Goal: Information Seeking & Learning: Find specific fact

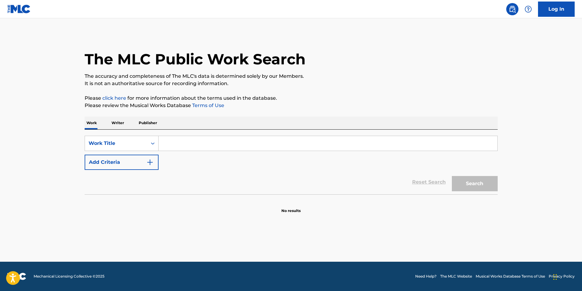
click at [201, 141] on input "Search Form" at bounding box center [327, 143] width 339 height 15
paste input "Bound By Desire"
type input "Bound By Desire"
click at [101, 165] on button "Add Criteria" at bounding box center [122, 162] width 74 height 15
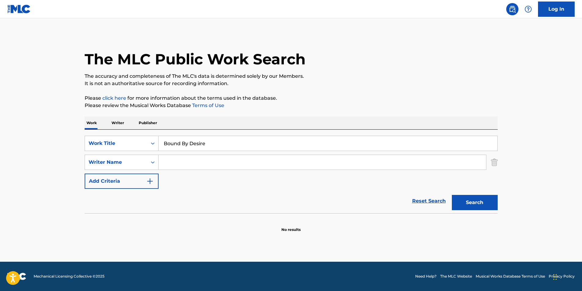
click at [278, 165] on input "Search Form" at bounding box center [321, 162] width 327 height 15
paste input "DAVID DAVIDSON"
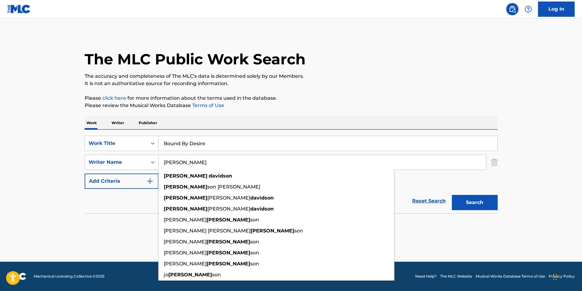
type input "DAVID DAVIDSON"
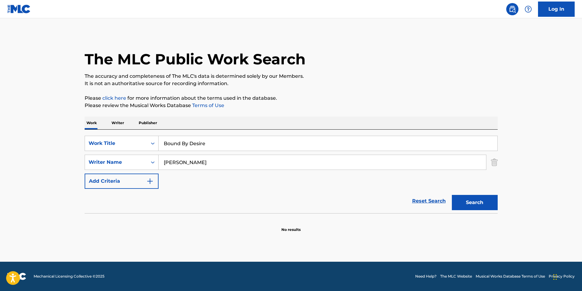
click at [472, 202] on button "Search" at bounding box center [475, 202] width 46 height 15
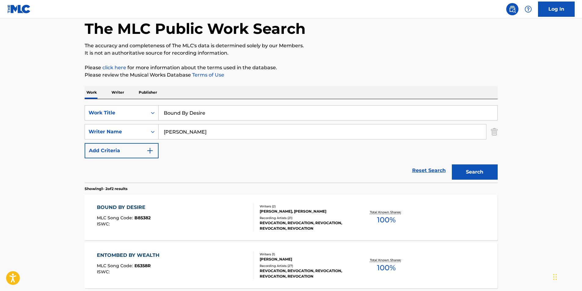
scroll to position [89, 0]
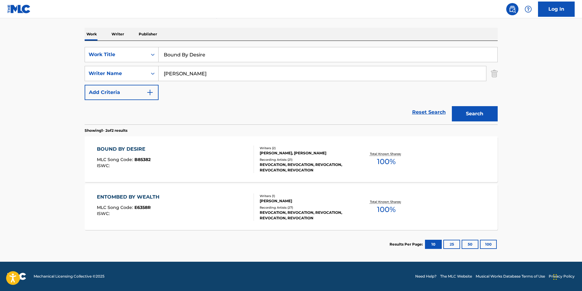
click at [249, 158] on div at bounding box center [251, 159] width 5 height 27
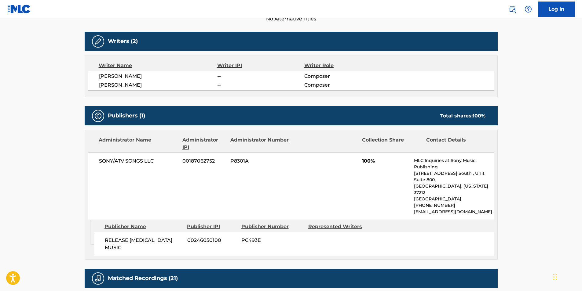
scroll to position [397, 0]
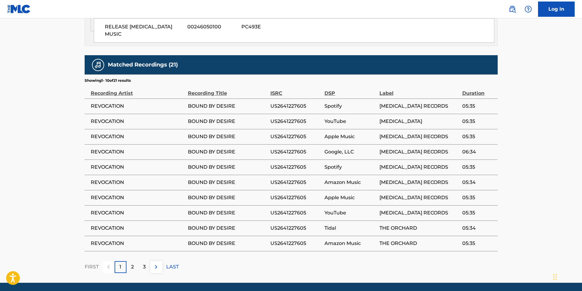
click at [147, 261] on div "3" at bounding box center [144, 267] width 12 height 12
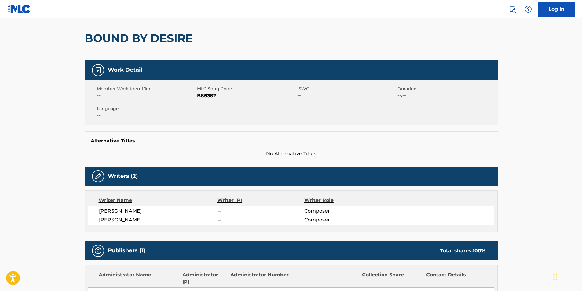
scroll to position [0, 0]
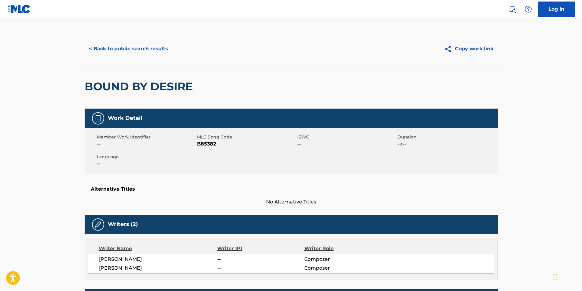
click at [149, 52] on button "< Back to public search results" at bounding box center [129, 48] width 88 height 15
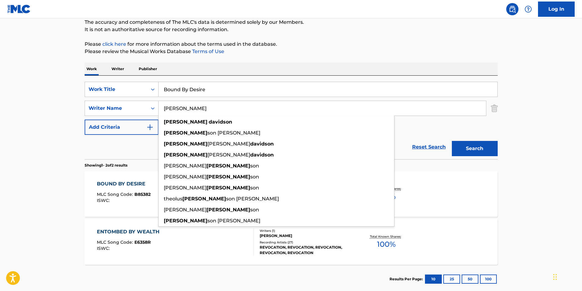
drag, startPoint x: 239, startPoint y: 108, endPoint x: 135, endPoint y: 123, distance: 104.5
click at [135, 123] on div "SearchWithCriteria9ec381b3-e79e-4326-aafe-c1933471fadc Work Title Bound By Desi…" at bounding box center [291, 108] width 413 height 53
paste input "ANTHONY BUDA"
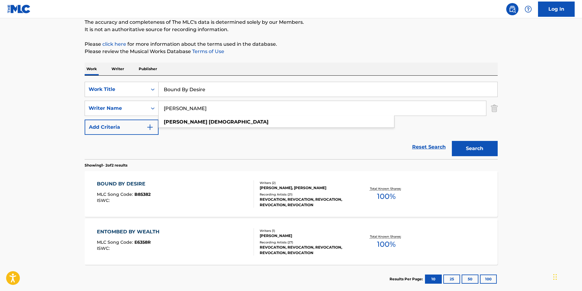
type input "ANTHONY BUDA"
click at [336, 27] on p "It is not an authoritative source for recording information." at bounding box center [291, 29] width 413 height 7
click at [468, 147] on button "Search" at bounding box center [475, 148] width 46 height 15
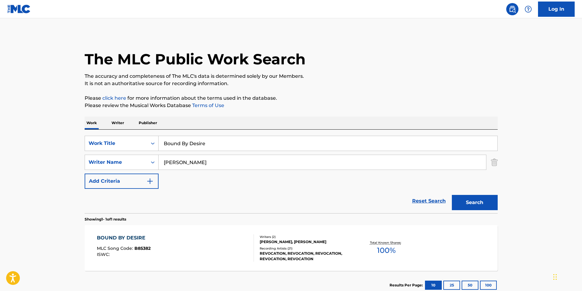
scroll to position [41, 0]
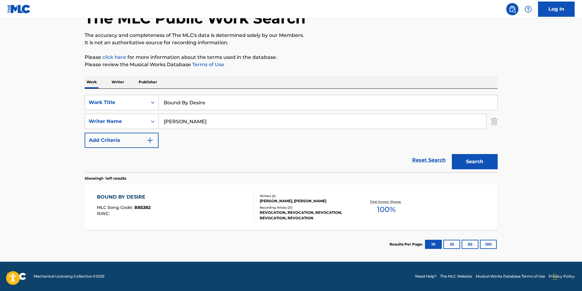
click at [191, 198] on div "BOUND BY DESIRE MLC Song Code : B85382 ISWC :" at bounding box center [175, 207] width 157 height 27
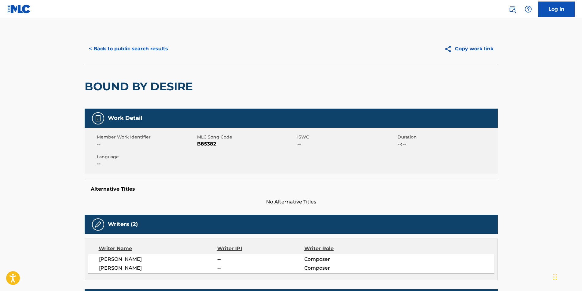
click at [135, 50] on button "< Back to public search results" at bounding box center [129, 48] width 88 height 15
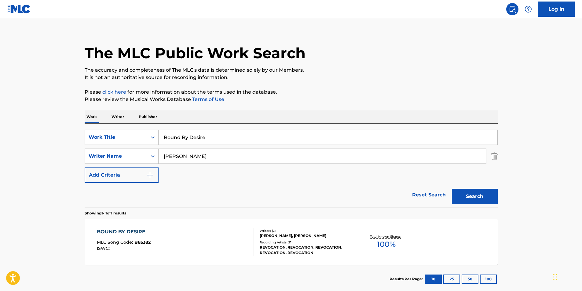
click at [168, 242] on div "BOUND BY DESIRE MLC Song Code : B85382 ISWC :" at bounding box center [175, 241] width 157 height 27
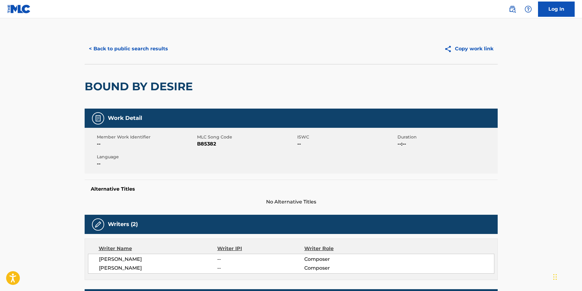
click at [126, 38] on div "< Back to public search results Copy work link" at bounding box center [291, 49] width 413 height 31
click at [123, 49] on button "< Back to public search results" at bounding box center [129, 48] width 88 height 15
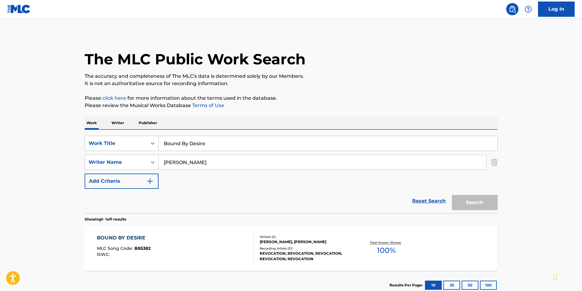
scroll to position [6, 0]
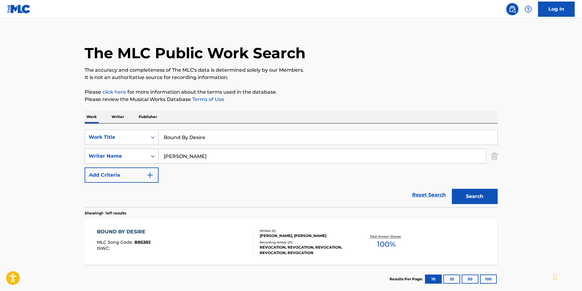
paste input "Llevemos al Senor el Vino y el Pan"
drag, startPoint x: 215, startPoint y: 137, endPoint x: 97, endPoint y: 156, distance: 119.8
click at [98, 156] on div "SearchWithCriteria9ec381b3-e79e-4326-aafe-c1933471fadc Work Title Bound By Desi…" at bounding box center [291, 156] width 413 height 53
type input "Llevemos al Senor el Vino y el Pan"
click at [422, 64] on div "The MLC Public Work Search" at bounding box center [291, 49] width 413 height 45
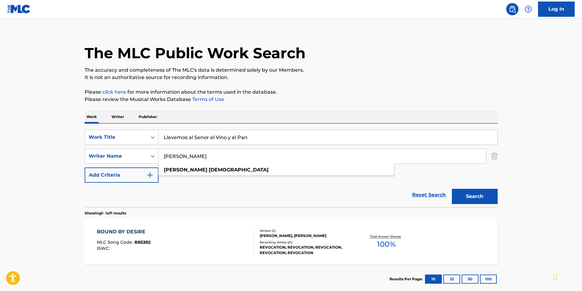
drag, startPoint x: 217, startPoint y: 156, endPoint x: 119, endPoint y: 168, distance: 98.4
click at [119, 168] on div "SearchWithCriteria9ec381b3-e79e-4326-aafe-c1933471fadc Work Title Llevemos al S…" at bounding box center [291, 156] width 413 height 53
paste input "Carmelo Erdozáin"
click at [323, 65] on div "The MLC Public Work Search" at bounding box center [291, 49] width 413 height 45
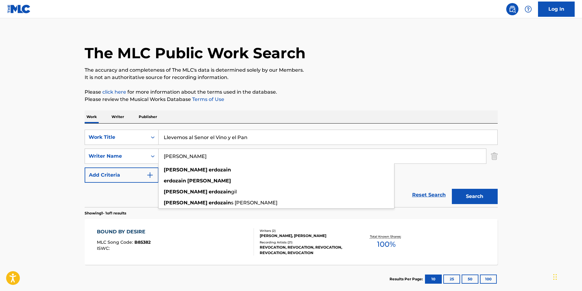
type input "Carmelo Erdozain"
click at [391, 68] on p "The accuracy and completeness of The MLC's data is determined solely by our Mem…" at bounding box center [291, 70] width 413 height 7
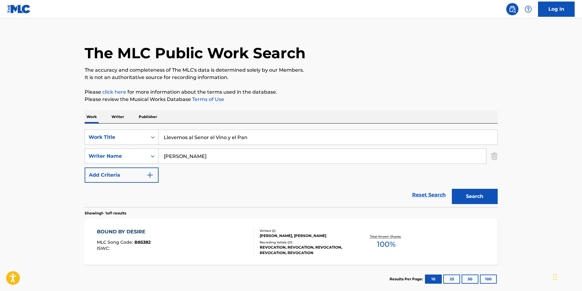
click at [477, 199] on button "Search" at bounding box center [475, 196] width 46 height 15
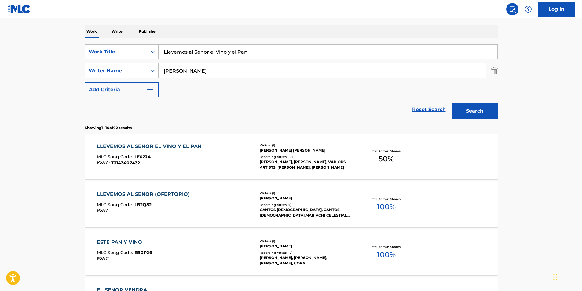
scroll to position [122, 0]
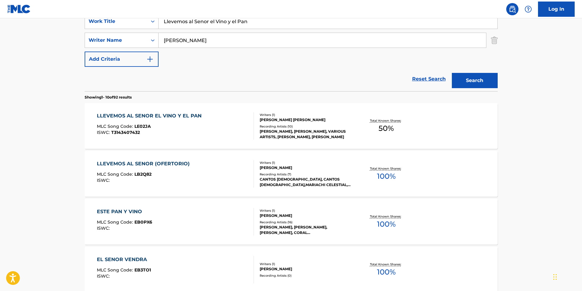
click at [172, 136] on div "LLEVEMOS AL SENOR EL VINO Y EL PAN MLC Song Code : LE02JA ISWC : T3143407432" at bounding box center [151, 125] width 108 height 27
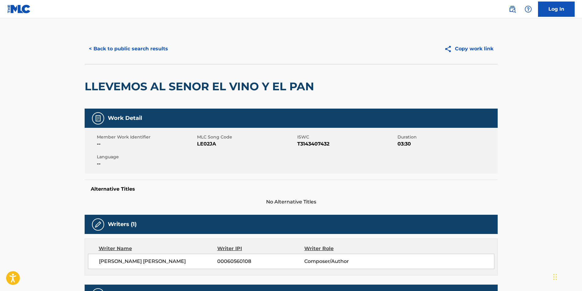
click at [120, 53] on button "< Back to public search results" at bounding box center [129, 48] width 88 height 15
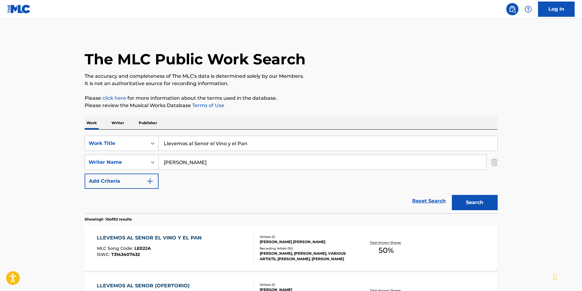
scroll to position [122, 0]
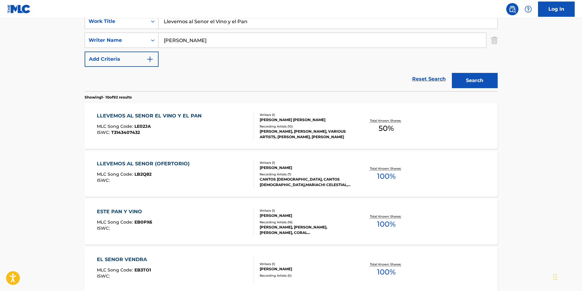
click at [127, 180] on div "ISWC :" at bounding box center [145, 180] width 96 height 5
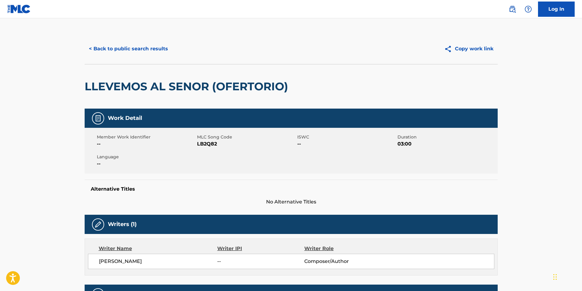
click at [115, 45] on button "< Back to public search results" at bounding box center [129, 48] width 88 height 15
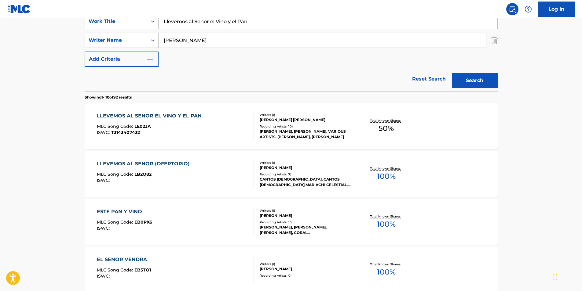
click at [185, 130] on div "MLC Song Code : LE02JA" at bounding box center [151, 127] width 108 height 6
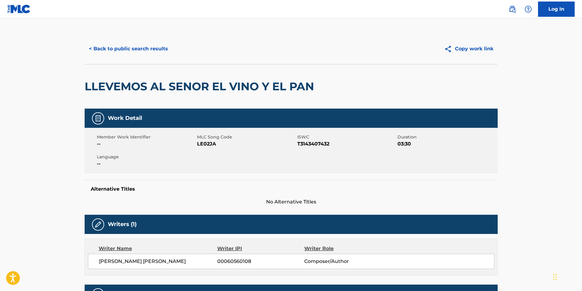
click at [130, 40] on div "< Back to public search results Copy work link" at bounding box center [291, 49] width 413 height 31
click at [130, 50] on button "< Back to public search results" at bounding box center [129, 48] width 88 height 15
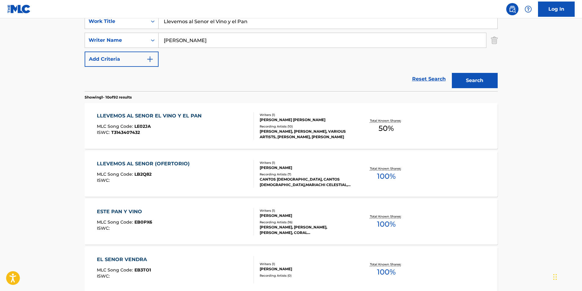
drag, startPoint x: 268, startPoint y: 23, endPoint x: 43, endPoint y: 51, distance: 226.8
click at [75, 42] on main "The MLC Public Work Search The accuracy and completeness of The MLC's data is d…" at bounding box center [291, 255] width 582 height 719
paste input "Approaching Rain Storm"
type input "Approaching Rain Storm"
click at [0, 99] on html "Accessibility Screen-Reader Guide, Feedback, and Issue Reporting | New window C…" at bounding box center [291, 23] width 582 height 291
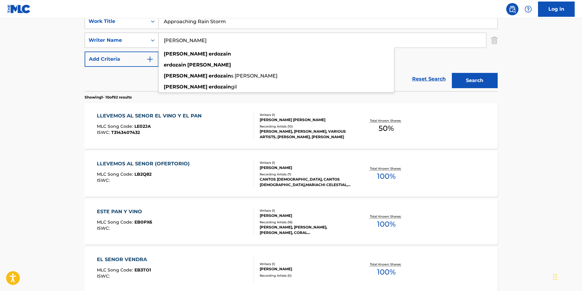
drag, startPoint x: 225, startPoint y: 41, endPoint x: 213, endPoint y: 85, distance: 45.0
click at [115, 44] on div "SearchWithCriteria696af7a1-6503-4a6b-88ce-dc535c54b6f4 Writer Name Carmelo Erdo…" at bounding box center [291, 40] width 413 height 15
paste input "Reiki Healing Music Ensemble"
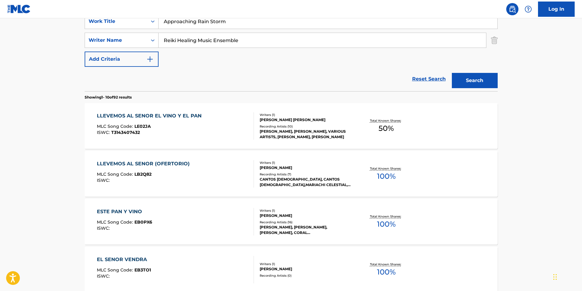
click at [485, 79] on button "Search" at bounding box center [475, 80] width 46 height 15
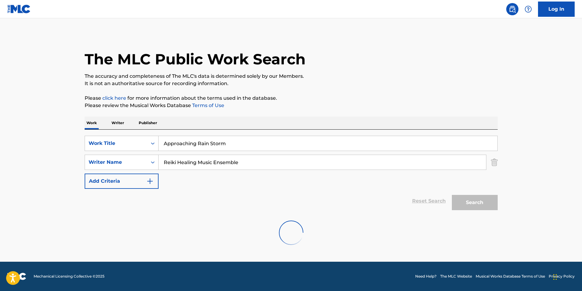
scroll to position [0, 0]
drag, startPoint x: 255, startPoint y: 162, endPoint x: 85, endPoint y: 168, distance: 170.2
click at [85, 168] on div "SearchWithCriteria696af7a1-6503-4a6b-88ce-dc535c54b6f4 Writer Name Reiki Healin…" at bounding box center [291, 162] width 413 height 15
paste input "Ben Tavera King"
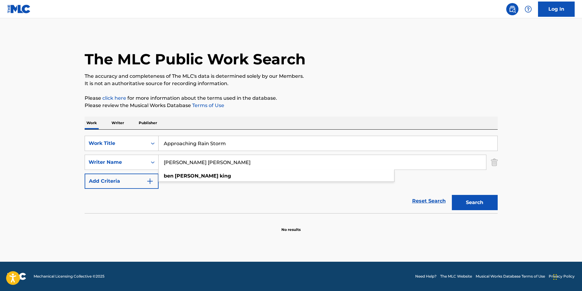
type input "Ben Tavera King"
click at [334, 93] on div "The MLC Public Work Search The accuracy and completeness of The MLC's data is d…" at bounding box center [290, 133] width 427 height 199
click at [474, 201] on button "Search" at bounding box center [475, 202] width 46 height 15
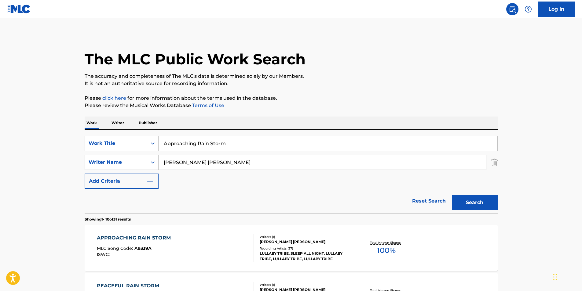
scroll to position [61, 0]
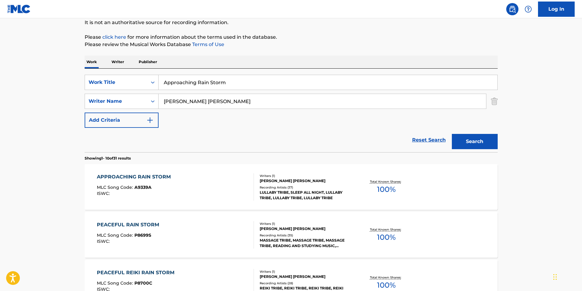
click at [204, 196] on div "APPROACHING RAIN STORM MLC Song Code : A9339A ISWC :" at bounding box center [175, 186] width 157 height 27
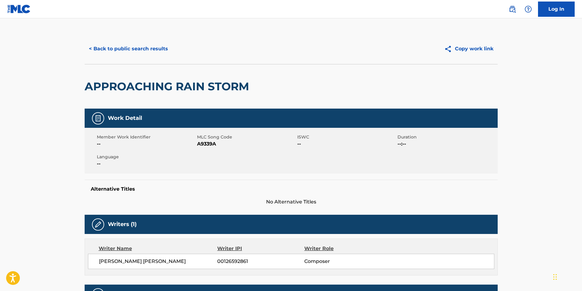
click at [125, 48] on button "< Back to public search results" at bounding box center [129, 48] width 88 height 15
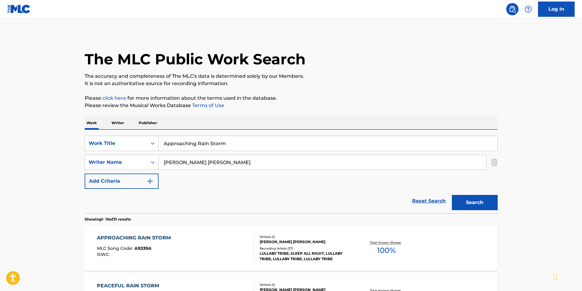
scroll to position [61, 0]
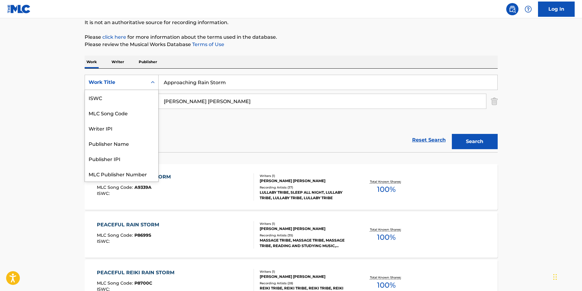
click at [138, 85] on div "Work Title" at bounding box center [116, 82] width 55 height 7
click at [134, 102] on div "MLC Song Code" at bounding box center [121, 97] width 73 height 15
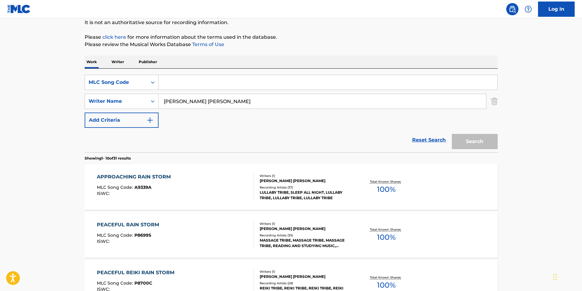
click at [190, 83] on input "Search Form" at bounding box center [327, 82] width 339 height 15
paste input "WB9VMF"
type input "WB9VMF"
drag, startPoint x: 36, startPoint y: 111, endPoint x: 133, endPoint y: 97, distance: 97.2
click at [0, 107] on html "Accessibility Screen-Reader Guide, Feedback, and Issue Reporting | New window C…" at bounding box center [291, 84] width 582 height 291
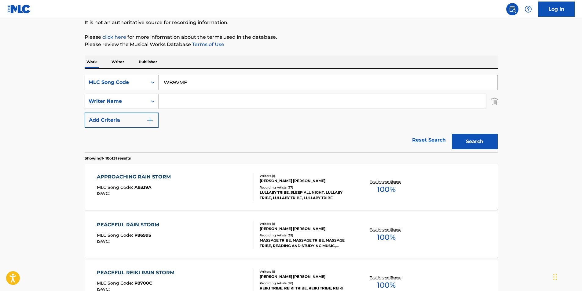
click at [488, 145] on button "Search" at bounding box center [475, 141] width 46 height 15
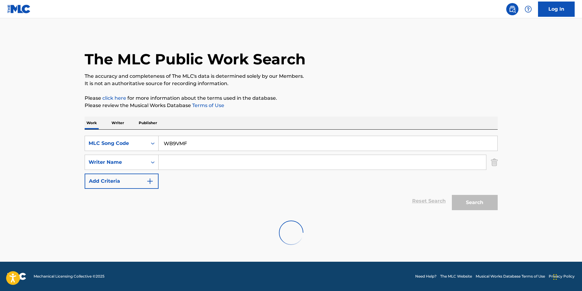
scroll to position [0, 0]
click at [110, 145] on div "MLC Song Code" at bounding box center [116, 143] width 55 height 7
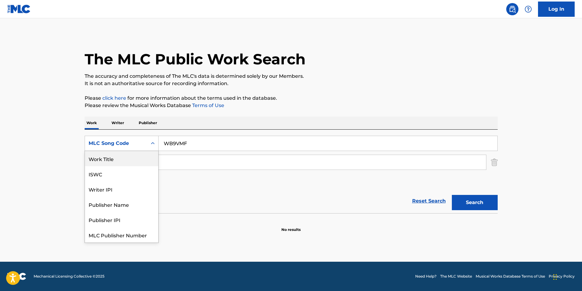
click at [114, 164] on div "Work Title" at bounding box center [121, 158] width 73 height 15
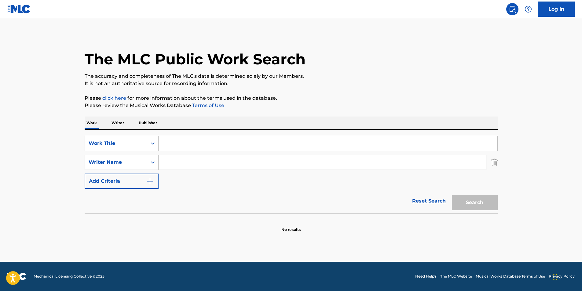
click at [207, 140] on input "Search Form" at bounding box center [327, 143] width 339 height 15
paste input "I Could've Been"
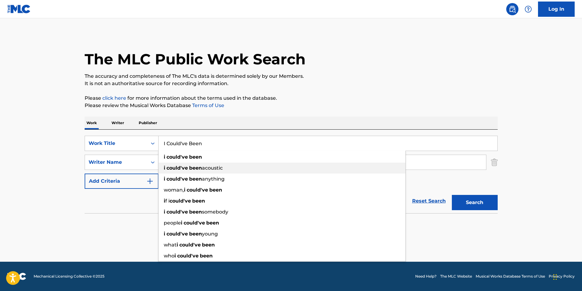
click at [199, 163] on div "i could've been acoustic" at bounding box center [281, 168] width 247 height 11
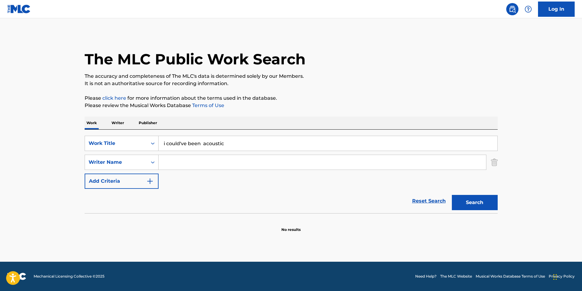
paste input "In Her Own Words"
drag, startPoint x: 204, startPoint y: 145, endPoint x: 353, endPoint y: 149, distance: 149.4
click at [353, 149] on input "i could've been acoustic" at bounding box center [327, 143] width 339 height 15
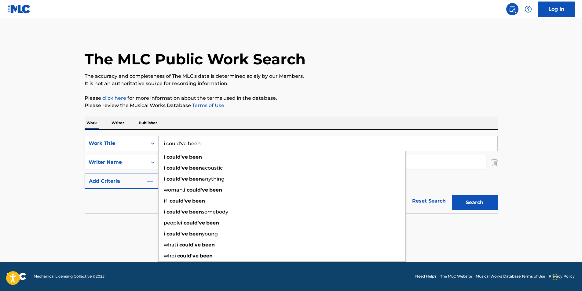
type input "i could've been"
click at [442, 82] on p "It is not an authoritative source for recording information." at bounding box center [291, 83] width 413 height 7
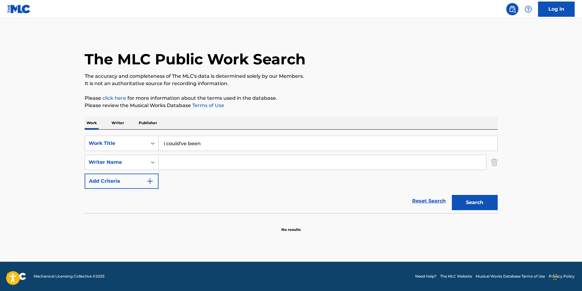
click at [251, 168] on input "Search Form" at bounding box center [321, 162] width 327 height 15
paste input "In Her Own Words"
click at [464, 212] on div "Search" at bounding box center [473, 201] width 49 height 24
click at [465, 200] on button "Search" at bounding box center [475, 202] width 46 height 15
paste input "[PERSON_NAME] [PERSON_NAME] MR"
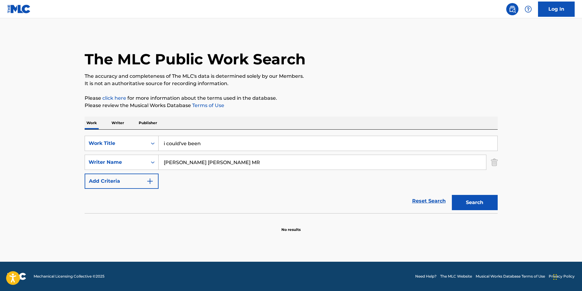
drag, startPoint x: 197, startPoint y: 166, endPoint x: 120, endPoint y: 172, distance: 77.8
click at [120, 172] on div "SearchWithCriteria62624603-8392-469e-ae22-0d34e94e7cc4 Work Title i could've be…" at bounding box center [291, 162] width 413 height 53
click at [316, 83] on p "It is not an authoritative source for recording information." at bounding box center [291, 83] width 413 height 7
click at [235, 163] on input "[PERSON_NAME] [PERSON_NAME] MR" at bounding box center [321, 162] width 327 height 15
click at [339, 56] on div "The MLC Public Work Search" at bounding box center [291, 56] width 413 height 45
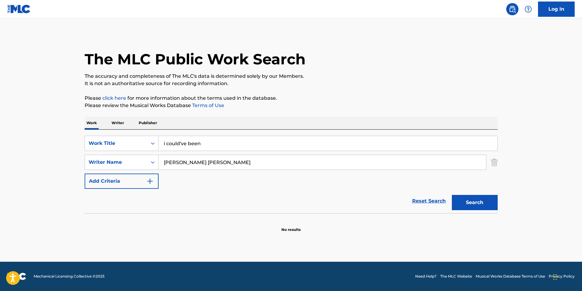
click at [467, 201] on button "Search" at bounding box center [475, 202] width 46 height 15
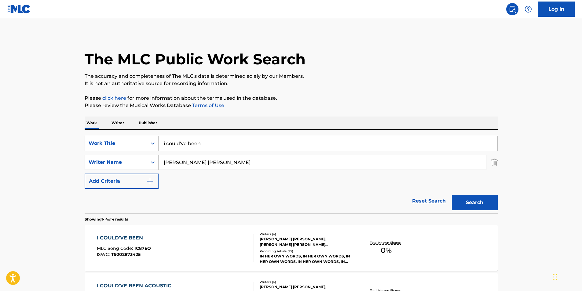
scroll to position [61, 0]
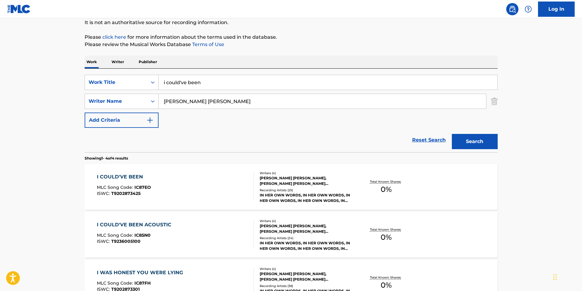
paste input "[PERSON_NAME] [PERSON_NAME]"
drag, startPoint x: 219, startPoint y: 102, endPoint x: 368, endPoint y: 47, distance: 158.9
click at [83, 103] on div "The MLC Public Work Search The accuracy and completeness of The MLC's data is d…" at bounding box center [290, 178] width 427 height 410
click at [368, 47] on p "Please review the Musical Works Database Terms of Use" at bounding box center [291, 44] width 413 height 7
click at [472, 141] on button "Search" at bounding box center [475, 141] width 46 height 15
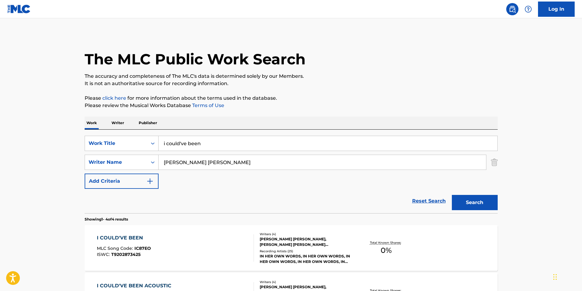
scroll to position [92, 0]
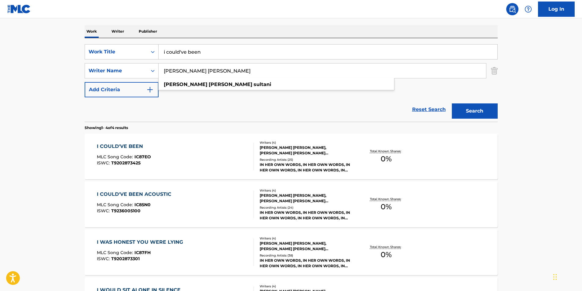
drag, startPoint x: 261, startPoint y: 74, endPoint x: 80, endPoint y: 75, distance: 181.1
click at [54, 75] on main "The MLC Public Work Search The accuracy and completeness of The MLC's data is d…" at bounding box center [291, 141] width 582 height 428
paste input "[PERSON_NAME] [PERSON_NAME]"
click at [475, 113] on button "Search" at bounding box center [475, 111] width 46 height 15
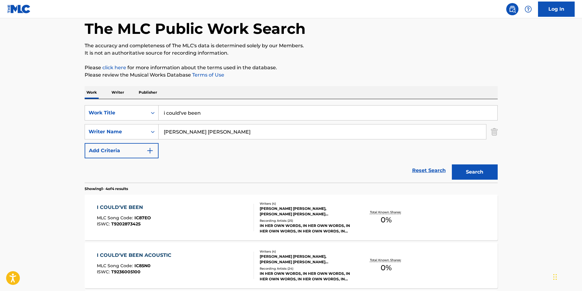
scroll to position [61, 0]
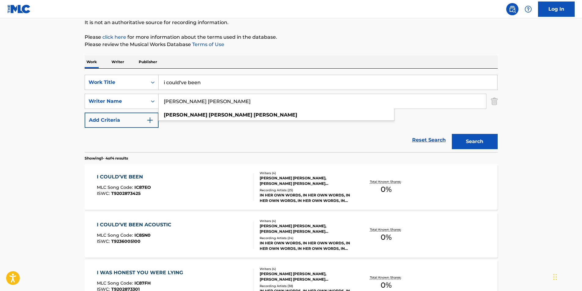
drag, startPoint x: 240, startPoint y: 104, endPoint x: 320, endPoint y: 65, distance: 88.8
click at [85, 98] on div "SearchWithCriteria696af7a1-6503-4a6b-88ce-dc535c54b6f4 Writer Name FLEMING JOSE…" at bounding box center [291, 101] width 413 height 15
paste input "[PERSON_NAME]"
type input "[PERSON_NAME]"
click at [380, 55] on div "The MLC Public Work Search The accuracy and completeness of The MLC's data is d…" at bounding box center [290, 178] width 427 height 410
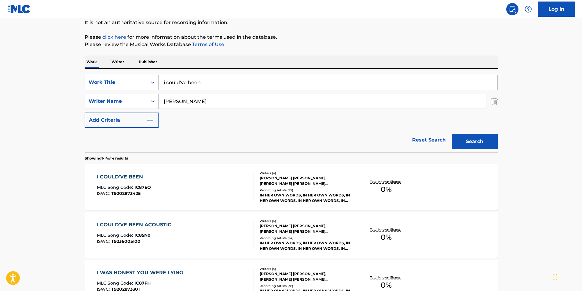
click at [483, 142] on button "Search" at bounding box center [475, 141] width 46 height 15
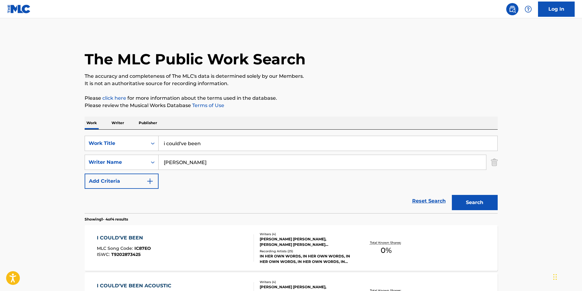
scroll to position [92, 0]
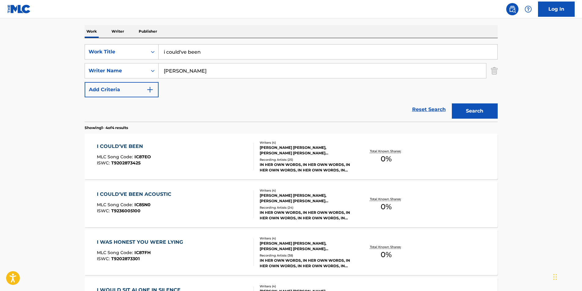
click at [128, 164] on span "T9202873425" at bounding box center [125, 162] width 29 height 5
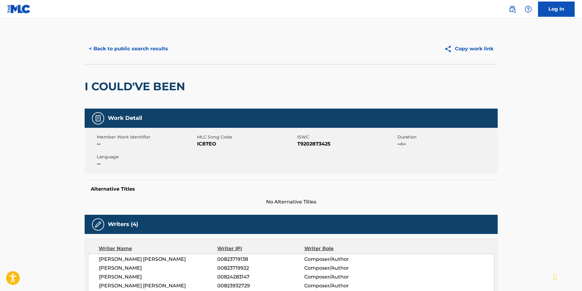
click at [201, 147] on span "IC87EO" at bounding box center [246, 143] width 99 height 7
copy span "IC87EO"
click at [132, 52] on button "< Back to public search results" at bounding box center [129, 48] width 88 height 15
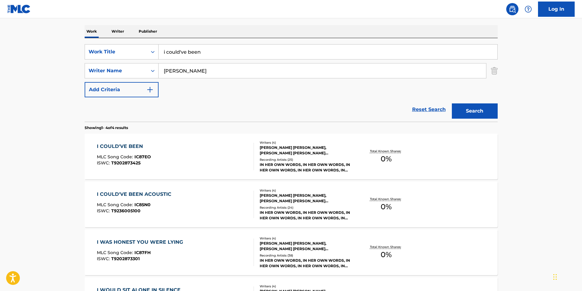
scroll to position [153, 0]
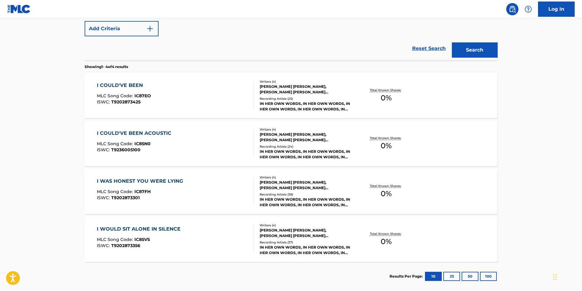
click at [121, 147] on div "MLC Song Code : IC85N0" at bounding box center [136, 145] width 78 height 6
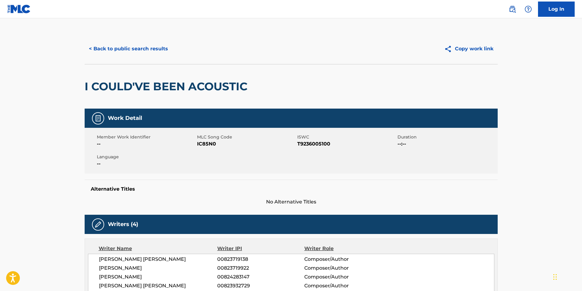
click at [212, 145] on span "IC85N0" at bounding box center [246, 143] width 99 height 7
click at [212, 144] on span "IC85N0" at bounding box center [246, 143] width 99 height 7
copy span "IC85N0"
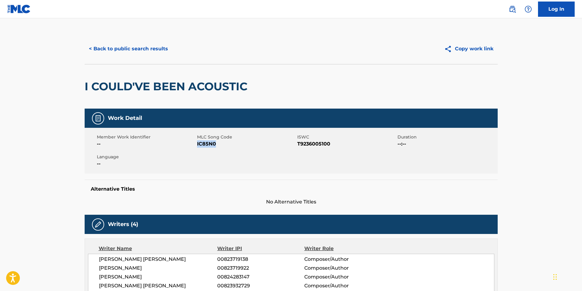
click at [148, 50] on button "< Back to public search results" at bounding box center [129, 48] width 88 height 15
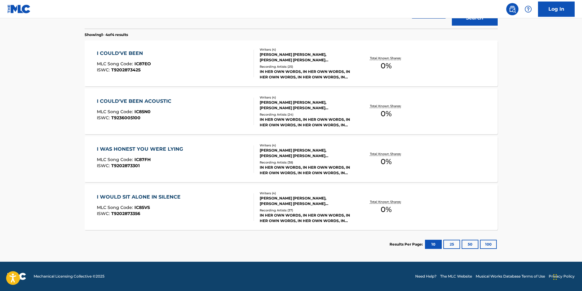
scroll to position [32, 0]
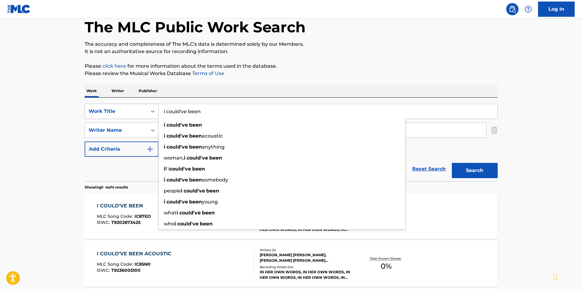
drag, startPoint x: 254, startPoint y: 113, endPoint x: 104, endPoint y: 112, distance: 149.9
click at [104, 112] on div "SearchWithCriteria62624603-8392-469e-ae22-0d34e94e7cc4 Work Title i could've be…" at bounding box center [291, 111] width 413 height 15
paste input "Sharanembe Thayi"
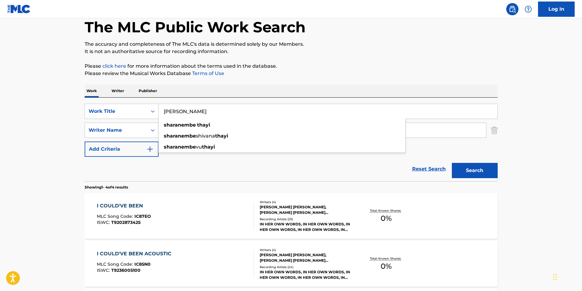
type input "Sharanembe Thayi"
click at [403, 17] on nav "Log In" at bounding box center [291, 9] width 582 height 18
drag, startPoint x: 232, startPoint y: 138, endPoint x: 66, endPoint y: 152, distance: 166.7
click at [66, 152] on main "The MLC Public Work Search The accuracy and completeness of The MLC's data is d…" at bounding box center [291, 200] width 582 height 428
paste input "Sundar, Shamitha Malnad"
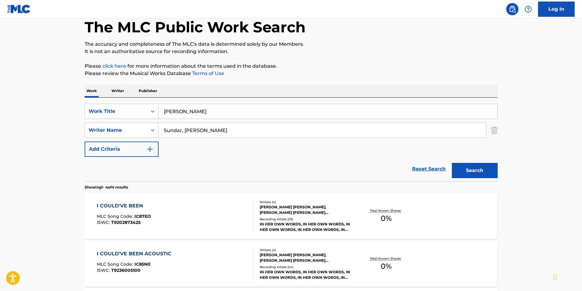
drag, startPoint x: 181, startPoint y: 132, endPoint x: 313, endPoint y: 132, distance: 131.9
click at [313, 133] on input "Sundar, Shamitha Malnad" at bounding box center [321, 130] width 327 height 15
click at [362, 61] on div "The MLC Public Work Search The accuracy and completeness of The MLC's data is d…" at bounding box center [290, 207] width 427 height 410
click at [491, 171] on button "Search" at bounding box center [475, 170] width 46 height 15
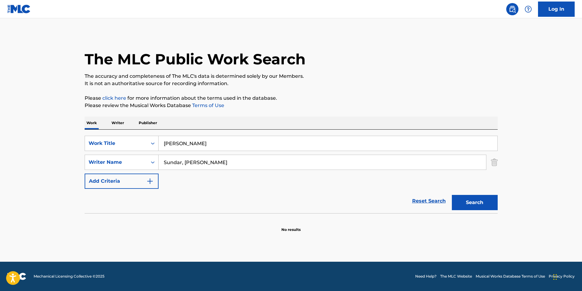
drag, startPoint x: 181, startPoint y: 163, endPoint x: 291, endPoint y: 164, distance: 109.9
click at [291, 164] on input "Sundar, Shamitha Malnad" at bounding box center [321, 162] width 327 height 15
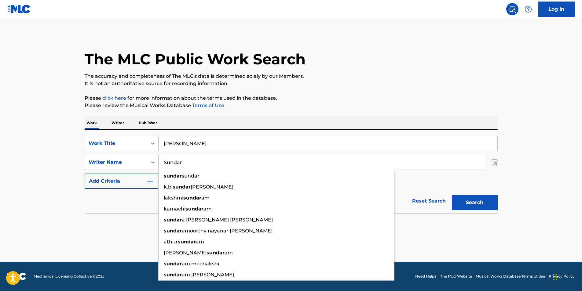
click at [357, 73] on p "The accuracy and completeness of The MLC's data is determined solely by our Mem…" at bounding box center [291, 76] width 413 height 7
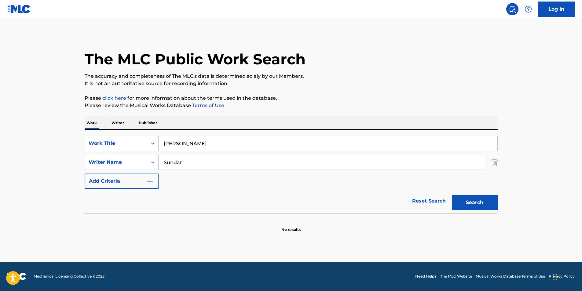
click at [476, 199] on button "Search" at bounding box center [475, 202] width 46 height 15
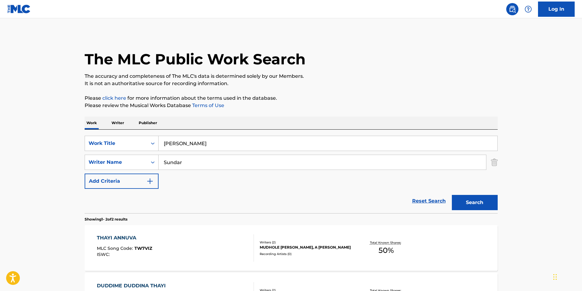
scroll to position [89, 0]
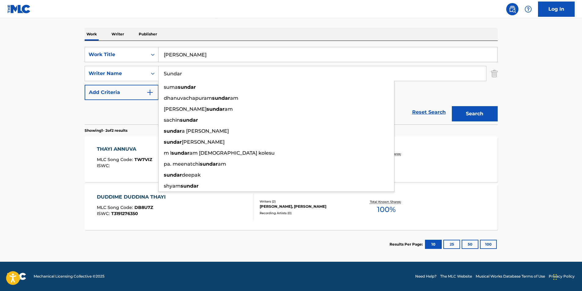
drag, startPoint x: 200, startPoint y: 74, endPoint x: 115, endPoint y: 83, distance: 86.4
click at [114, 83] on div "SearchWithCriteria62624603-8392-469e-ae22-0d34e94e7cc4 Work Title Sharanembe Th…" at bounding box center [291, 73] width 413 height 53
paste input ", Shamitha Malnad"
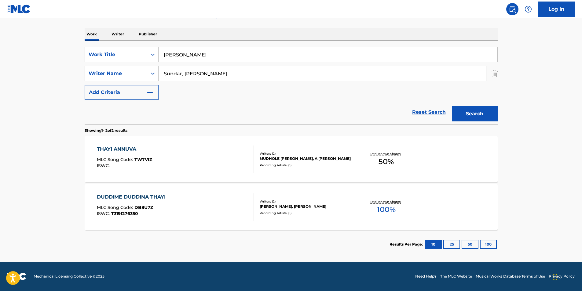
drag, startPoint x: 75, startPoint y: 73, endPoint x: -1, endPoint y: 69, distance: 76.1
click at [0, 69] on html "Accessibility Screen-Reader Guide, Feedback, and Issue Reporting | New window C…" at bounding box center [291, 56] width 582 height 291
click at [452, 106] on button "Search" at bounding box center [475, 113] width 46 height 15
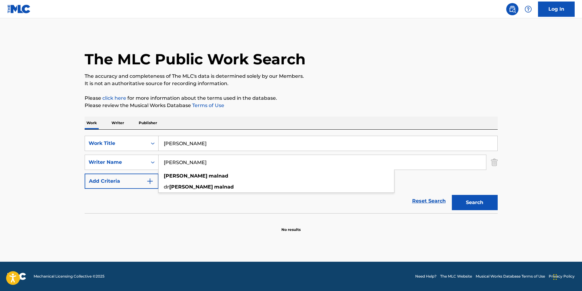
paste input "Veeresh Veerabhadrappa Ingalagi"
drag, startPoint x: 226, startPoint y: 161, endPoint x: 202, endPoint y: 144, distance: 29.9
click at [129, 172] on div "SearchWithCriteria62624603-8392-469e-ae22-0d34e94e7cc4 Work Title Sharanembe Th…" at bounding box center [291, 162] width 413 height 53
click at [367, 79] on p "The accuracy and completeness of The MLC's data is determined solely by our Mem…" at bounding box center [291, 76] width 413 height 7
click at [482, 200] on button "Search" at bounding box center [475, 202] width 46 height 15
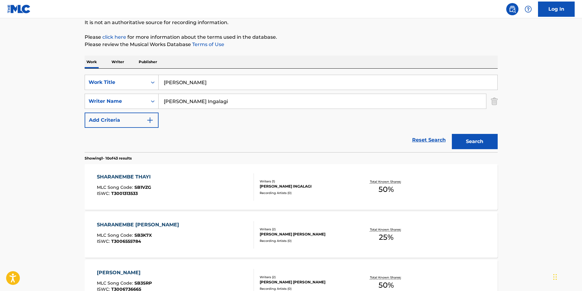
scroll to position [122, 0]
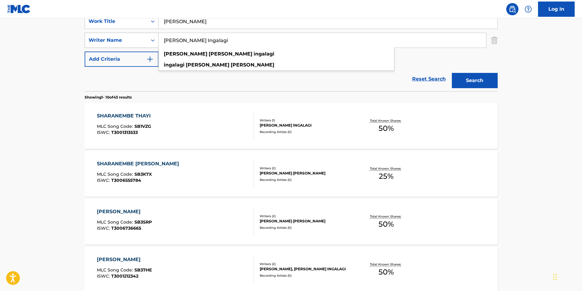
drag, startPoint x: 239, startPoint y: 42, endPoint x: 95, endPoint y: 47, distance: 144.5
click at [95, 47] on div "SearchWithCriteria696af7a1-6503-4a6b-88ce-dc535c54b6f4 Writer Name Veeresh Veer…" at bounding box center [291, 40] width 413 height 15
paste input "Deva"
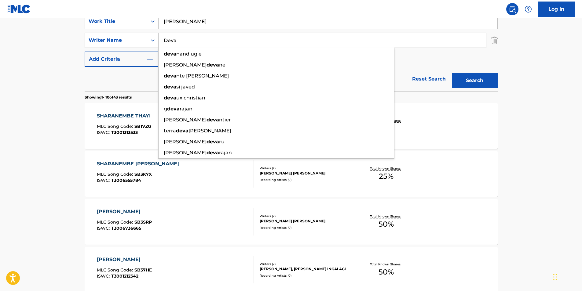
type input "Deva"
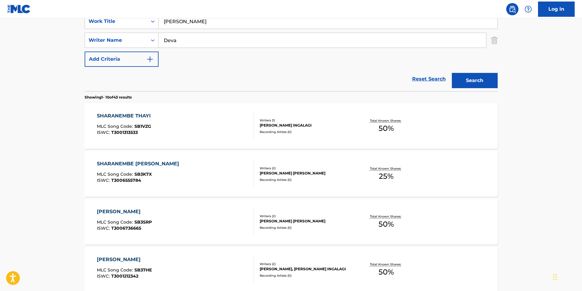
click at [468, 80] on button "Search" at bounding box center [475, 80] width 46 height 15
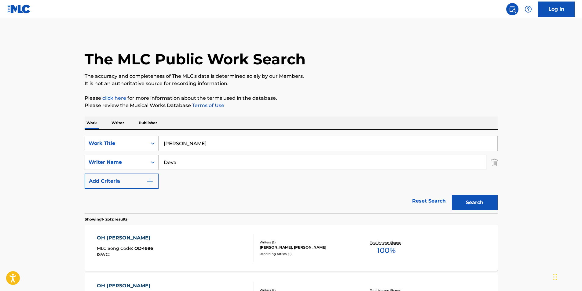
scroll to position [61, 0]
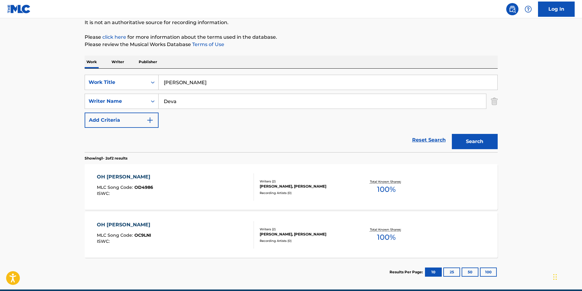
click at [177, 238] on div "OH THAYI SHAMBHAVI MLC Song Code : OC9LNI ISWC :" at bounding box center [175, 234] width 157 height 27
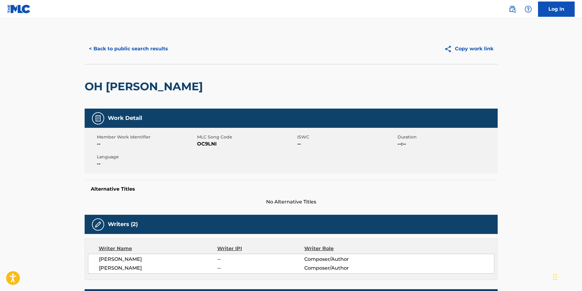
click at [131, 54] on button "< Back to public search results" at bounding box center [129, 48] width 88 height 15
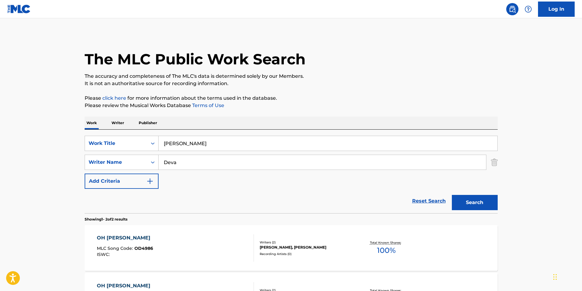
scroll to position [54, 0]
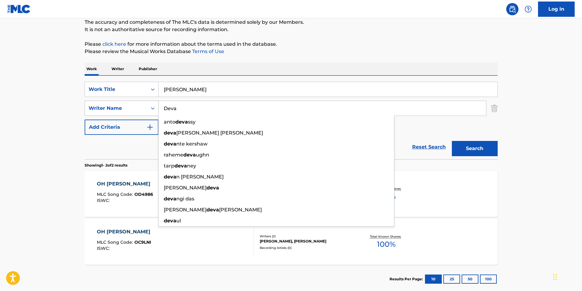
drag, startPoint x: 186, startPoint y: 111, endPoint x: 128, endPoint y: 115, distance: 58.2
click at [129, 115] on div "SearchWithCriteria696af7a1-6503-4a6b-88ce-dc535c54b6f4 Writer Name Deva anto de…" at bounding box center [291, 108] width 413 height 15
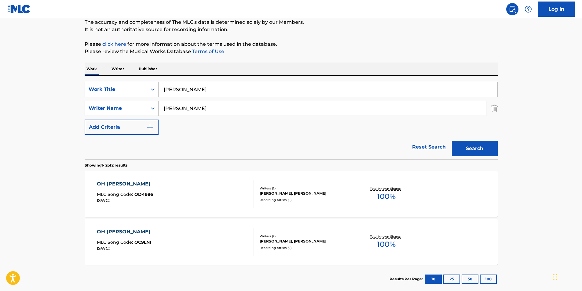
type input "Veeresh"
click at [465, 144] on button "Search" at bounding box center [475, 148] width 46 height 15
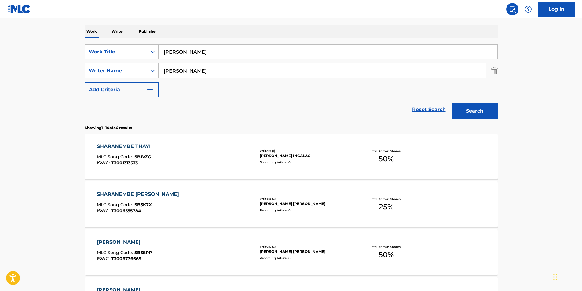
scroll to position [122, 0]
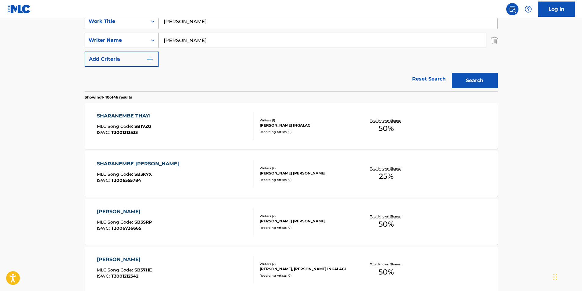
click at [127, 177] on div "MLC Song Code : SB3K7X" at bounding box center [139, 175] width 85 height 6
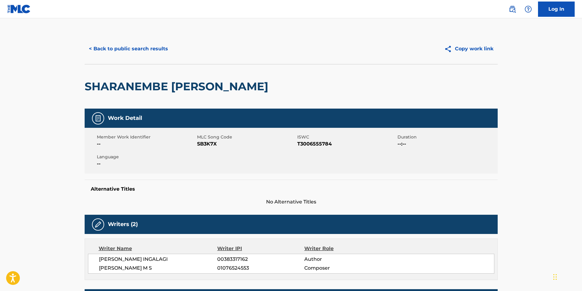
click at [102, 50] on button "< Back to public search results" at bounding box center [129, 48] width 88 height 15
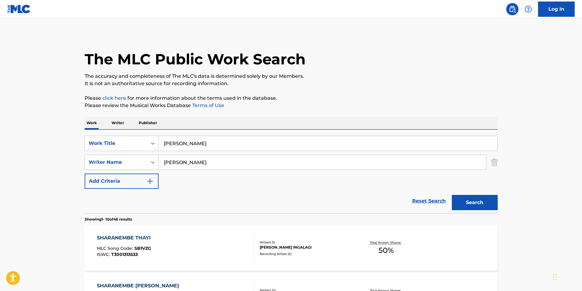
scroll to position [122, 0]
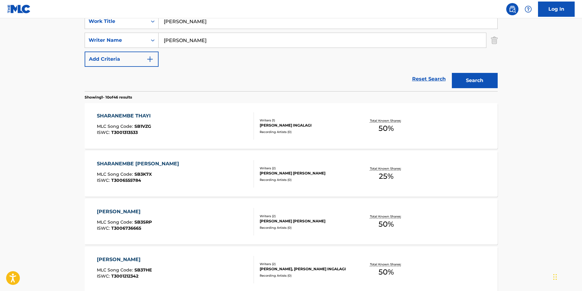
click at [157, 136] on div "SHARANEMBE THAYI MLC Song Code : SB1VZG ISWC : T3001313533" at bounding box center [175, 125] width 157 height 27
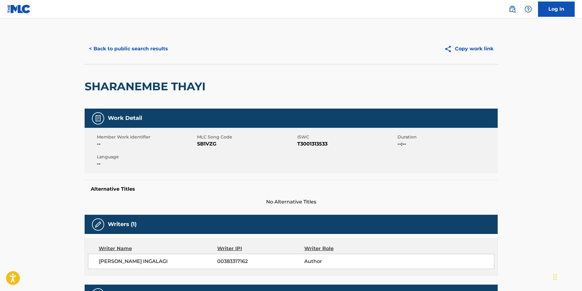
click at [211, 147] on span "SB1VZG" at bounding box center [246, 143] width 99 height 7
copy span "SB1VZG"
click at [157, 52] on button "< Back to public search results" at bounding box center [129, 48] width 88 height 15
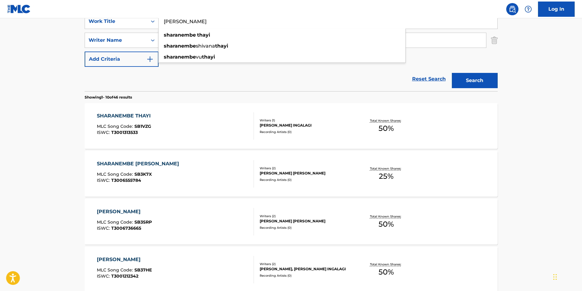
drag, startPoint x: 247, startPoint y: 23, endPoint x: 137, endPoint y: 30, distance: 110.1
click at [149, 29] on div "SearchWithCriteria62624603-8392-469e-ae22-0d34e94e7cc4 Work Title Sharanembe Th…" at bounding box center [291, 21] width 413 height 15
paste input "better days"
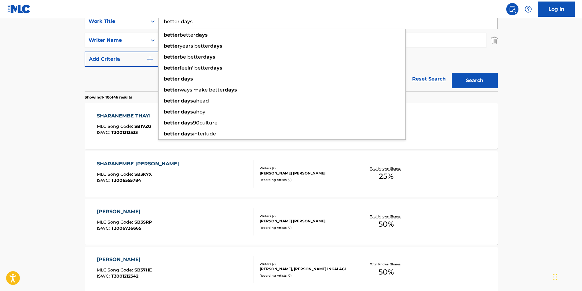
type input "better days"
click at [67, 84] on main "The MLC Public Work Search The accuracy and completeness of The MLC's data is d…" at bounding box center [291, 255] width 582 height 719
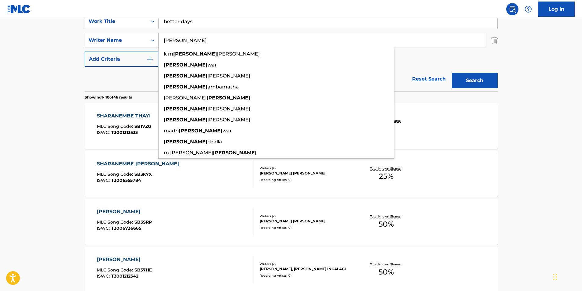
drag, startPoint x: 223, startPoint y: 38, endPoint x: 110, endPoint y: 46, distance: 113.5
click at [101, 46] on div "SearchWithCriteria696af7a1-6503-4a6b-88ce-dc535c54b6f4 Writer Name Veeresh k m …" at bounding box center [291, 40] width 413 height 15
paste input "eli"
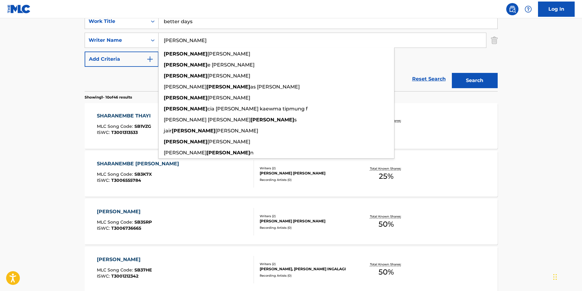
click at [468, 79] on button "Search" at bounding box center [475, 80] width 46 height 15
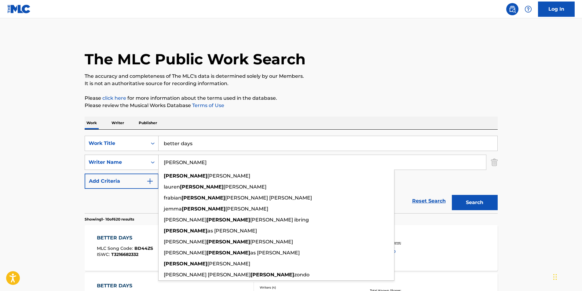
drag, startPoint x: 193, startPoint y: 164, endPoint x: 150, endPoint y: 161, distance: 43.2
click at [150, 161] on div "SearchWithCriteria696af7a1-6503-4a6b-88ce-dc535c54b6f4 Writer Name eli eli zand…" at bounding box center [291, 162] width 413 height 15
paste input "Eli Lucas"
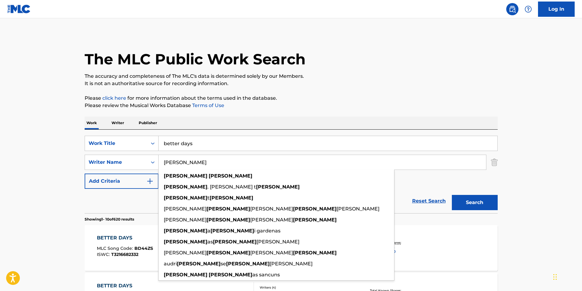
type input "Eli Lucas"
click at [391, 80] on p "The accuracy and completeness of The MLC's data is determined solely by our Mem…" at bounding box center [291, 76] width 413 height 7
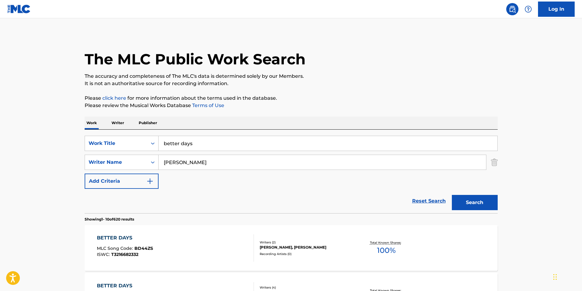
click at [482, 195] on div "Search" at bounding box center [473, 201] width 49 height 24
click at [479, 200] on button "Search" at bounding box center [475, 202] width 46 height 15
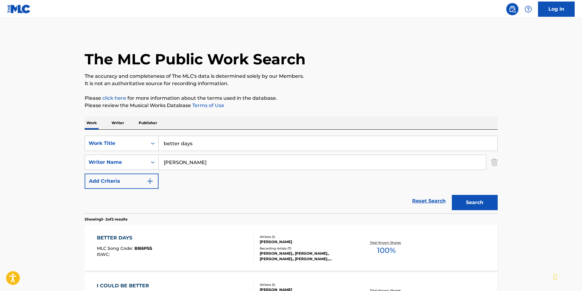
scroll to position [61, 0]
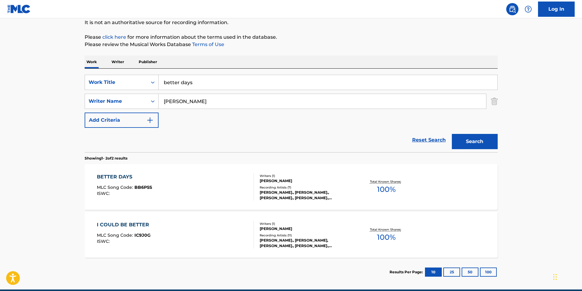
click at [133, 187] on span "MLC Song Code :" at bounding box center [116, 187] width 38 height 5
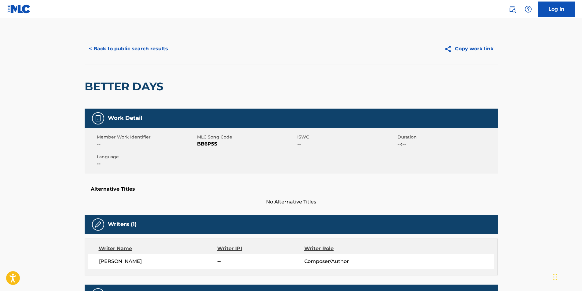
click at [144, 39] on div "< Back to public search results Copy work link" at bounding box center [291, 49] width 413 height 31
click at [144, 46] on button "< Back to public search results" at bounding box center [129, 48] width 88 height 15
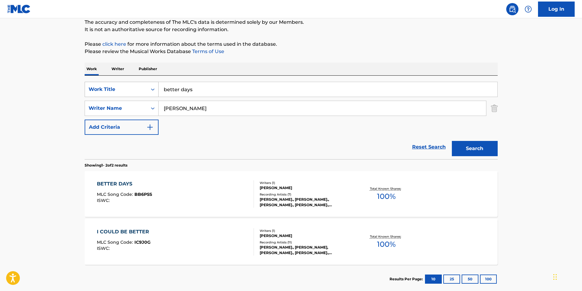
click at [136, 91] on div "Work Title" at bounding box center [116, 89] width 55 height 7
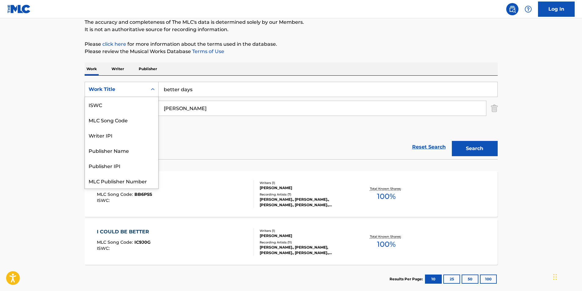
scroll to position [15, 0]
click at [122, 107] on div "MLC Song Code" at bounding box center [121, 104] width 73 height 15
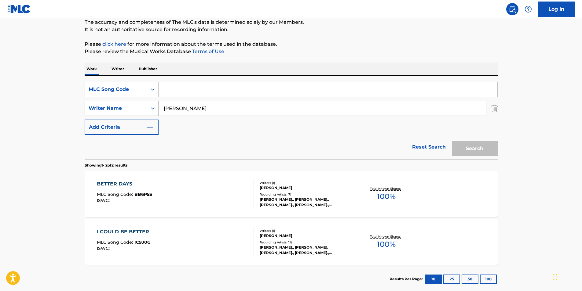
drag, startPoint x: 198, startPoint y: 111, endPoint x: 138, endPoint y: 114, distance: 60.2
click at [138, 114] on div "SearchWithCriteria696af7a1-6503-4a6b-88ce-dc535c54b6f4 Writer Name Eli Lucas" at bounding box center [291, 108] width 413 height 15
click at [223, 89] on input "Search Form" at bounding box center [327, 89] width 339 height 15
paste input "WB9VMF"
type input "WB9VMF"
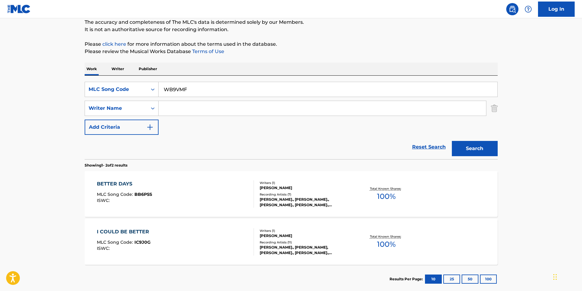
click at [485, 152] on button "Search" at bounding box center [475, 148] width 46 height 15
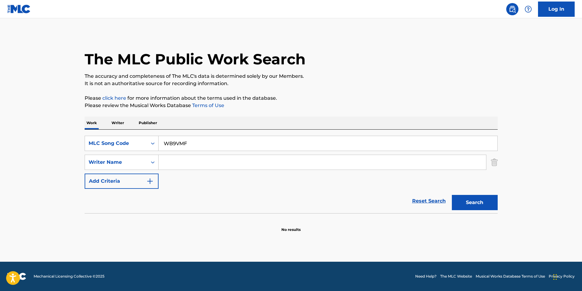
scroll to position [0, 0]
click at [124, 147] on div "MLC Song Code" at bounding box center [116, 143] width 55 height 7
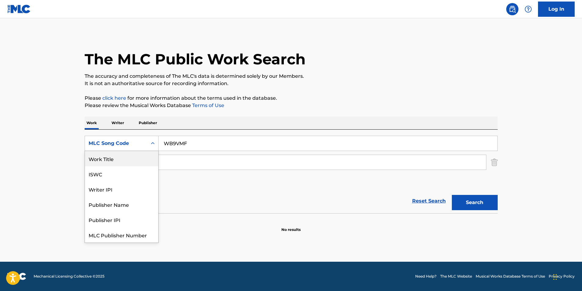
click at [121, 158] on div "Work Title" at bounding box center [121, 158] width 73 height 15
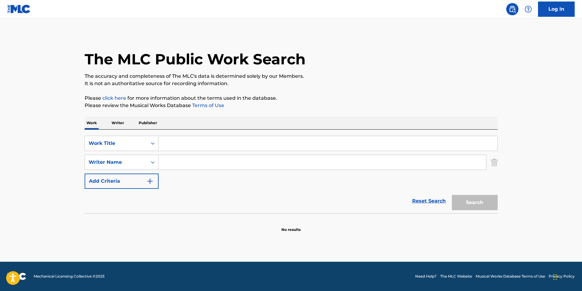
click at [186, 137] on input "Search Form" at bounding box center [327, 143] width 339 height 15
paste input "WHEN THE SAINTS GO MARCHING IN"
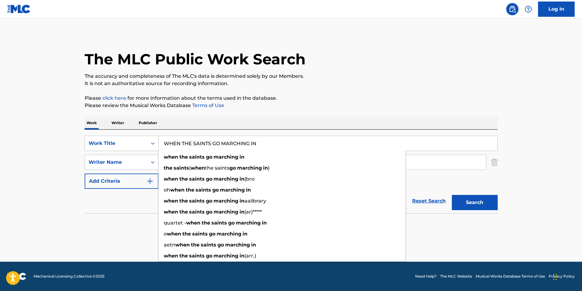
type input "WHEN THE SAINTS GO MARCHING IN"
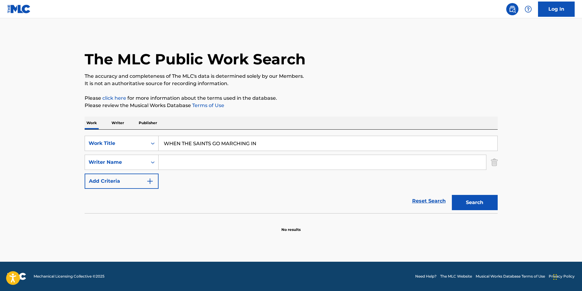
click at [0, 184] on html "Accessibility Screen-Reader Guide, Feedback, and Issue Reporting | New window C…" at bounding box center [291, 145] width 582 height 291
click at [182, 160] on input "Search Form" at bounding box center [321, 162] width 327 height 15
paste input "The Royal Scots Dragoon Guards"
click at [479, 206] on button "Search" at bounding box center [475, 202] width 46 height 15
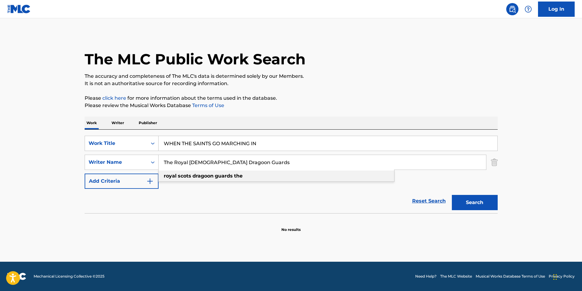
paste input "POTTER Derek William Jame"
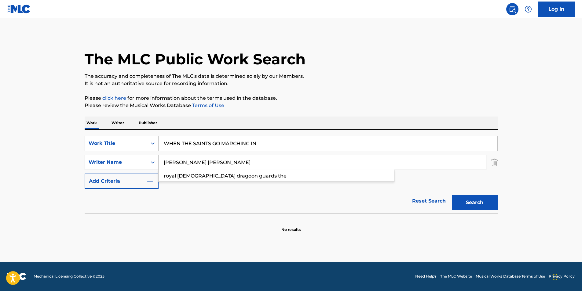
drag, startPoint x: 298, startPoint y: 164, endPoint x: 158, endPoint y: 181, distance: 140.4
click at [158, 170] on div "POTTER Derek William James royal scots dragoon guards the" at bounding box center [321, 162] width 327 height 15
click at [391, 57] on div "The MLC Public Work Search" at bounding box center [291, 56] width 413 height 45
click at [470, 202] on button "Search" at bounding box center [475, 202] width 46 height 15
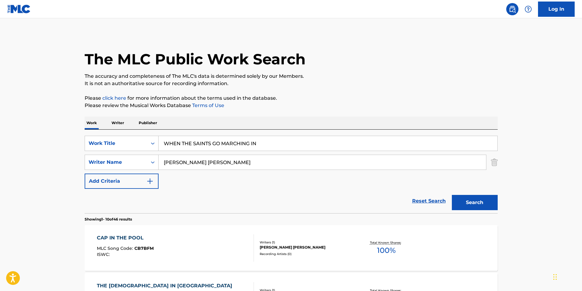
scroll to position [61, 0]
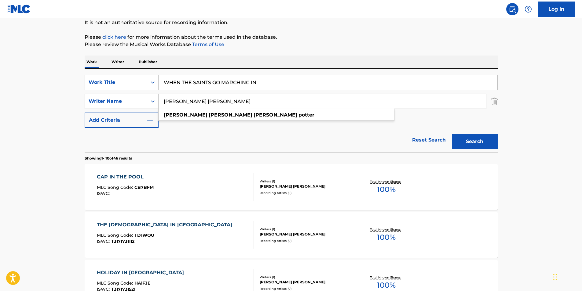
drag, startPoint x: 253, startPoint y: 102, endPoint x: 128, endPoint y: 118, distance: 125.6
click at [127, 118] on div "SearchWithCriteriae8f6bc35-e406-4a21-8e19-1c06680f9244 Work Title WHEN THE SAIN…" at bounding box center [291, 101] width 413 height 53
paste input "URVIS Katherine E"
click at [441, 43] on p "Please review the Musical Works Database Terms of Use" at bounding box center [291, 44] width 413 height 7
click at [478, 147] on button "Search" at bounding box center [475, 141] width 46 height 15
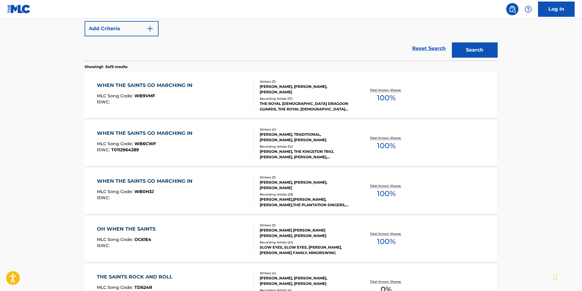
scroll to position [122, 0]
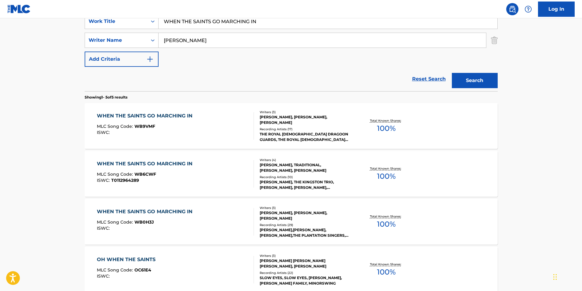
drag, startPoint x: 202, startPoint y: 46, endPoint x: 101, endPoint y: 53, distance: 100.7
click at [101, 53] on div "SearchWithCriteriae8f6bc35-e406-4a21-8e19-1c06680f9244 Work Title WHEN THE SAIN…" at bounding box center [291, 40] width 413 height 53
paste input "BLACK James Milton"
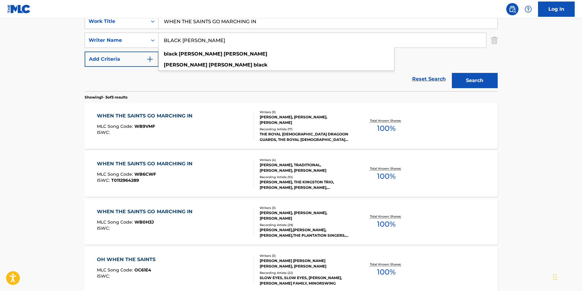
type input "BLACK James Milton"
click at [464, 78] on button "Search" at bounding box center [475, 80] width 46 height 15
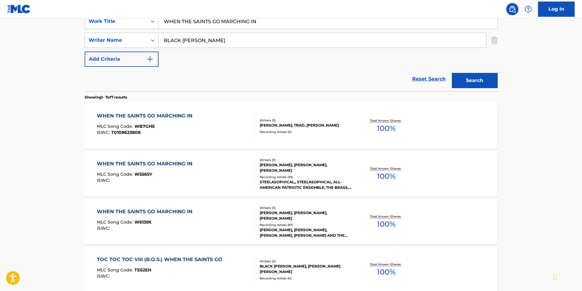
scroll to position [0, 0]
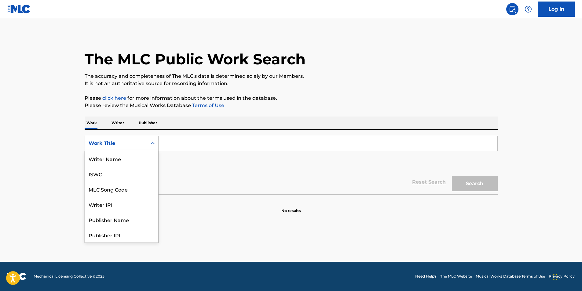
click at [135, 142] on div "Work Title" at bounding box center [116, 143] width 55 height 7
click at [133, 158] on div "MLC Song Code" at bounding box center [121, 158] width 73 height 15
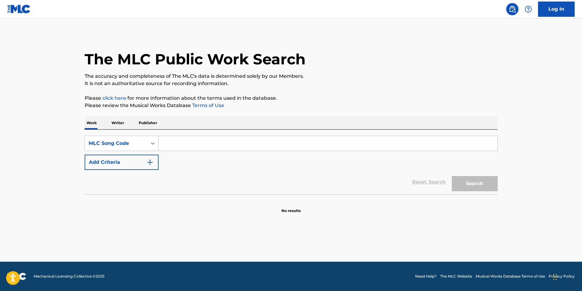
click at [173, 147] on input "Search Form" at bounding box center [327, 143] width 339 height 15
paste input "WB9VMF"
type input "WB9VMF"
click at [452, 176] on button "Search" at bounding box center [475, 183] width 46 height 15
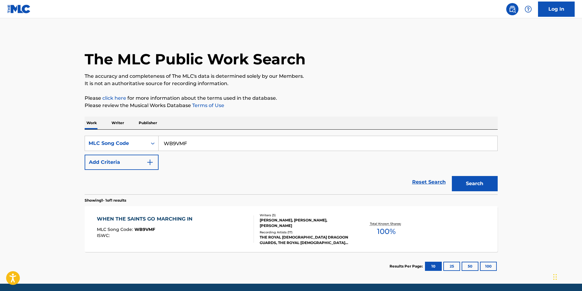
drag, startPoint x: 197, startPoint y: 144, endPoint x: 130, endPoint y: 154, distance: 67.6
click at [130, 154] on div "SearchWithCriteria73924de2-176a-45cb-ac5a-7e1e0a481eb2 MLC Song Code WB9VMF Add…" at bounding box center [291, 153] width 413 height 34
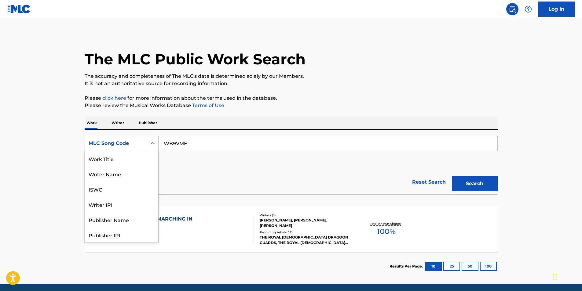
click at [113, 143] on div "MLC Song Code" at bounding box center [116, 143] width 55 height 7
click at [118, 160] on div "Work Title" at bounding box center [121, 158] width 73 height 15
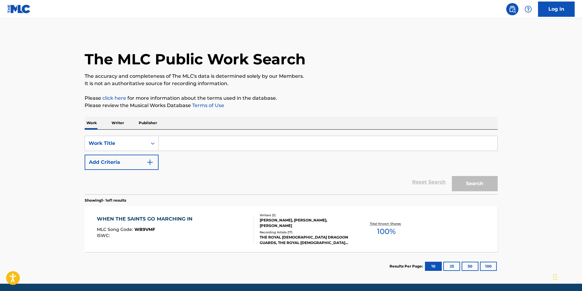
click at [179, 147] on input "Search Form" at bounding box center [327, 143] width 339 height 15
paste input "[PERSON_NAME]"
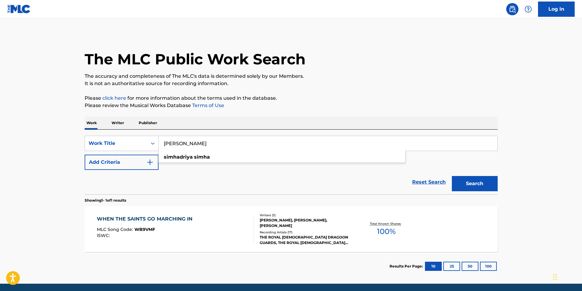
type input "[PERSON_NAME]"
drag, startPoint x: 184, startPoint y: 193, endPoint x: 180, endPoint y: 178, distance: 16.0
click at [184, 192] on div "Reset Search Search" at bounding box center [291, 182] width 413 height 24
click at [135, 160] on button "Add Criteria" at bounding box center [122, 162] width 74 height 15
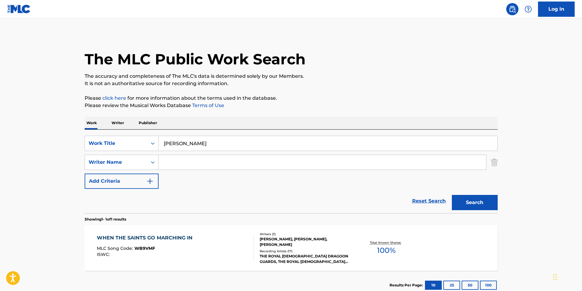
click at [205, 166] on input "Search Form" at bounding box center [321, 162] width 327 height 15
paste input "Deva"
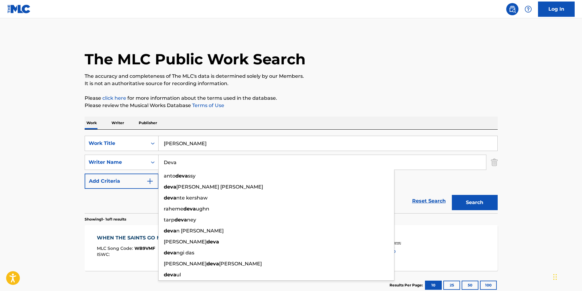
click at [474, 203] on button "Search" at bounding box center [475, 202] width 46 height 15
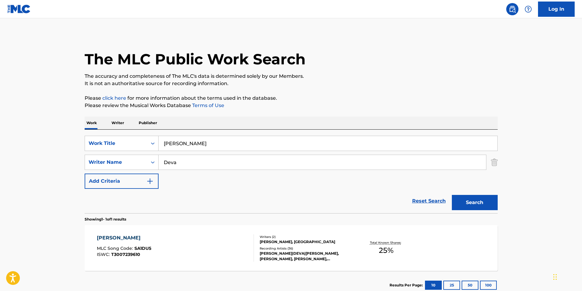
drag, startPoint x: 193, startPoint y: 165, endPoint x: 265, endPoint y: 115, distance: 87.6
click at [125, 183] on div "SearchWithCriteria06242adc-5234-465a-af24-da331f7d9561 Work Title Simhadriya Si…" at bounding box center [291, 162] width 413 height 53
paste input "[PERSON_NAME]"
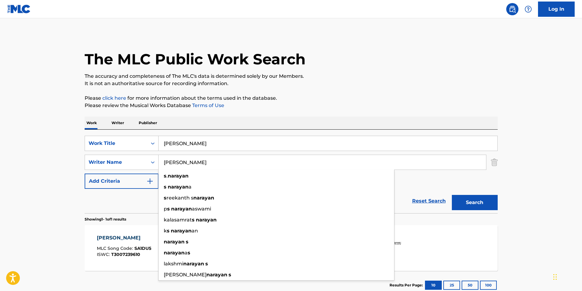
type input "[PERSON_NAME]"
click at [300, 98] on p "Please click here for more information about the terms used in the database." at bounding box center [291, 98] width 413 height 7
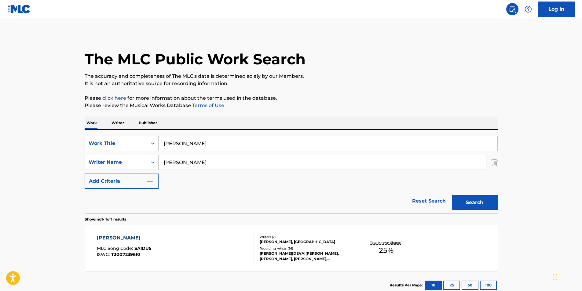
click at [474, 200] on button "Search" at bounding box center [475, 202] width 46 height 15
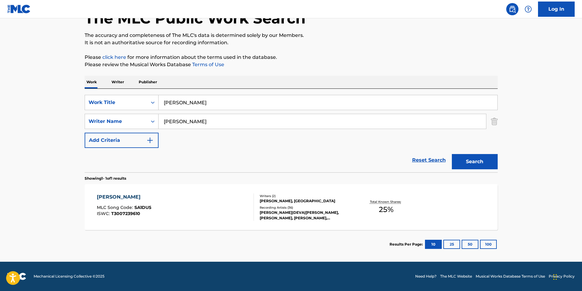
click at [148, 222] on div "SIMHADRIYA SIMHA MLC Song Code : SA1DU5 ISWC : T3007239610 Writers ( 2 ) [PERSO…" at bounding box center [291, 207] width 413 height 46
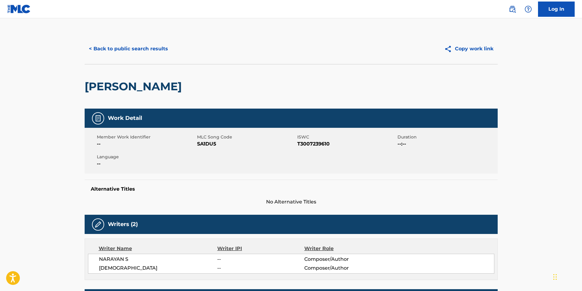
click at [213, 144] on span "SA1DU5" at bounding box center [246, 143] width 99 height 7
copy span "SA1DU5"
click at [132, 53] on button "< Back to public search results" at bounding box center [129, 48] width 88 height 15
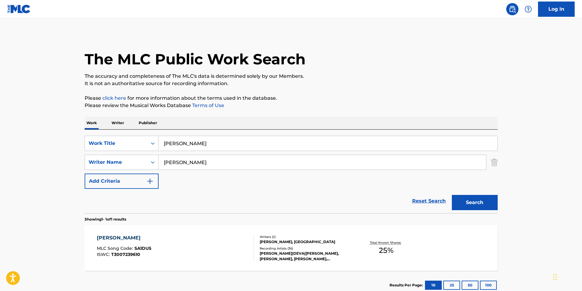
scroll to position [6, 0]
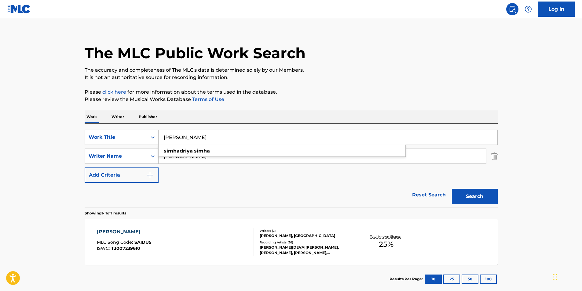
drag, startPoint x: 225, startPoint y: 133, endPoint x: 201, endPoint y: 135, distance: 23.6
click at [106, 135] on div "SearchWithCriteria06242adc-5234-465a-af24-da331f7d9561 Work Title Simhadriya Si…" at bounding box center [291, 137] width 413 height 15
paste input "[PERSON_NAME]"
type input "[PERSON_NAME]"
click at [343, 117] on div "Work Writer Publisher" at bounding box center [291, 117] width 413 height 13
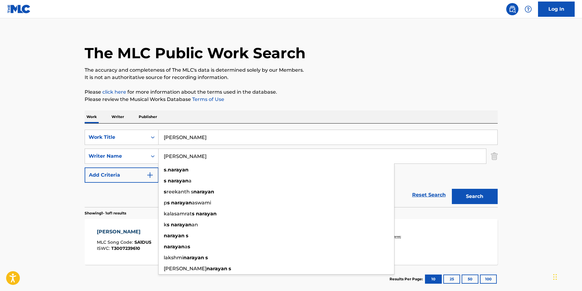
drag, startPoint x: 194, startPoint y: 155, endPoint x: 76, endPoint y: 169, distance: 118.8
click at [76, 169] on main "The MLC Public Work Search The accuracy and completeness of The MLC's data is d…" at bounding box center [291, 154] width 582 height 285
paste input "Kaviraj Kelnarase [PERSON_NAME]"
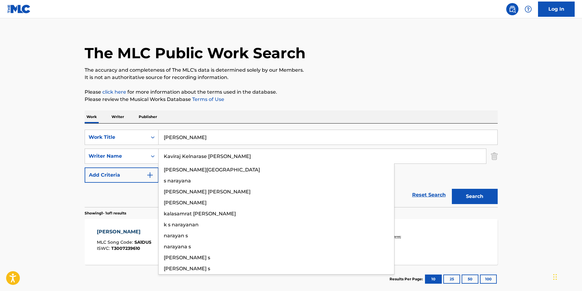
click at [376, 88] on div "The MLC Public Work Search The accuracy and completeness of The MLC's data is d…" at bounding box center [290, 160] width 427 height 266
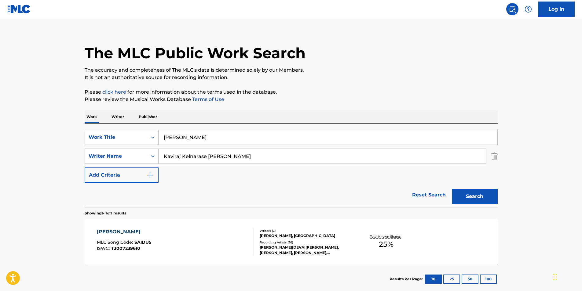
click at [466, 196] on button "Search" at bounding box center [475, 196] width 46 height 15
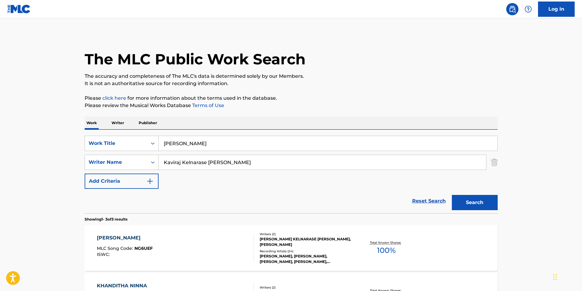
scroll to position [61, 0]
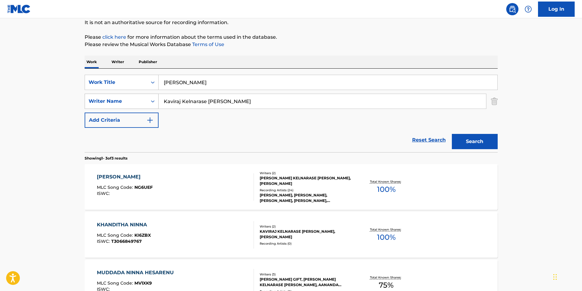
drag, startPoint x: 255, startPoint y: 96, endPoint x: 149, endPoint y: 107, distance: 107.2
click at [110, 116] on div "SearchWithCriteria06242adc-5234-465a-af24-da331f7d9561 Work Title [PERSON_NAME]…" at bounding box center [291, 101] width 413 height 53
paste input "[PERSON_NAME]"
type input "[PERSON_NAME]"
click at [375, 40] on p "Please click here for more information about the terms used in the database." at bounding box center [291, 37] width 413 height 7
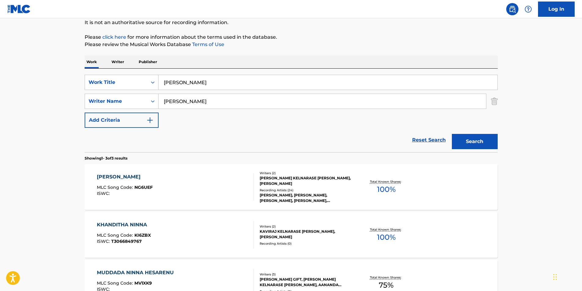
click at [472, 145] on button "Search" at bounding box center [475, 141] width 46 height 15
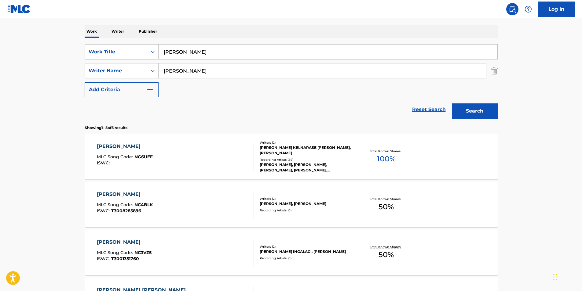
scroll to position [122, 0]
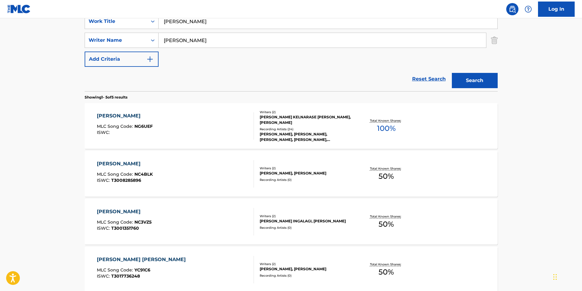
click at [126, 124] on span "MLC Song Code :" at bounding box center [116, 126] width 38 height 5
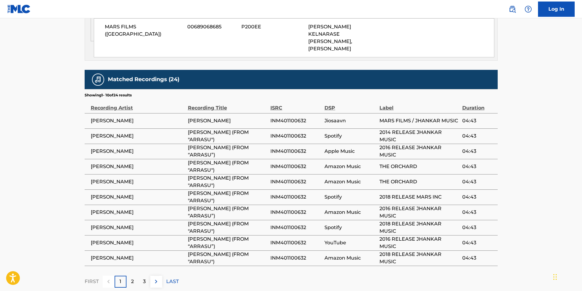
scroll to position [413, 0]
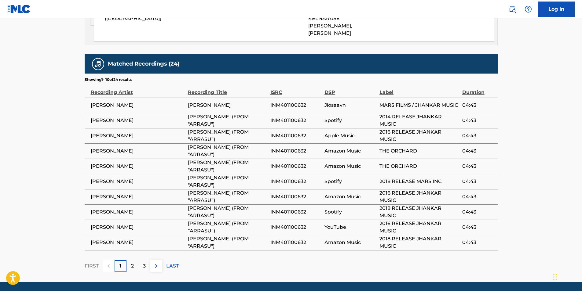
click at [154, 263] on img at bounding box center [155, 266] width 7 height 7
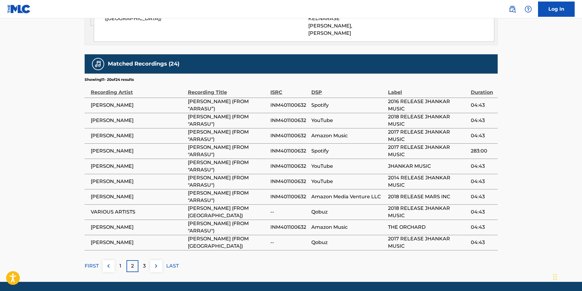
click at [155, 263] on img at bounding box center [155, 266] width 7 height 7
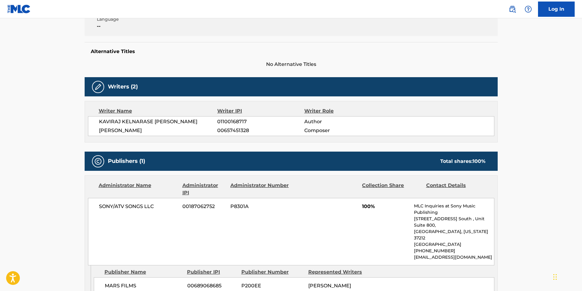
scroll to position [0, 0]
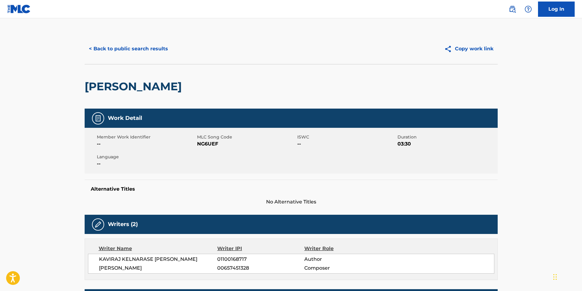
click at [101, 50] on button "< Back to public search results" at bounding box center [129, 48] width 88 height 15
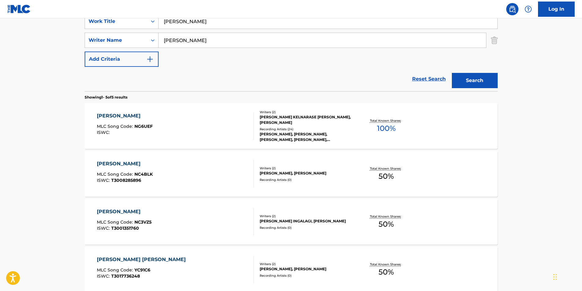
click at [122, 190] on div "[PERSON_NAME] MLC Song Code : NC4BLK ISWC : T3008285896 Writers ( 2 ) [PERSON_N…" at bounding box center [291, 174] width 413 height 46
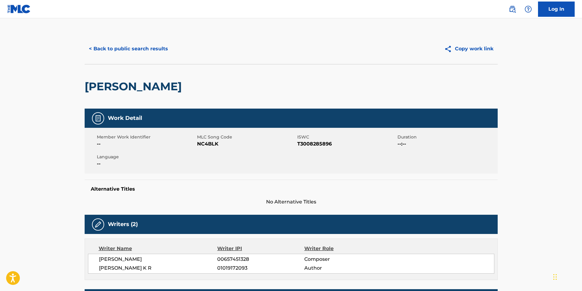
click at [89, 48] on button "< Back to public search results" at bounding box center [129, 48] width 88 height 15
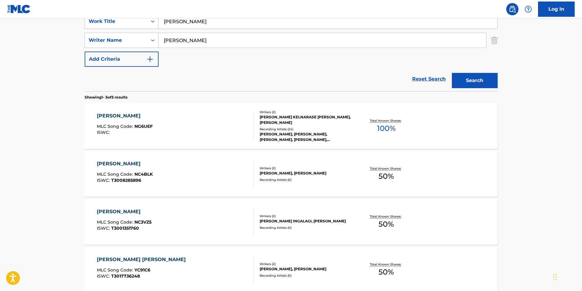
click at [118, 129] on div "MLC Song Code : NG6UEF" at bounding box center [125, 127] width 56 height 6
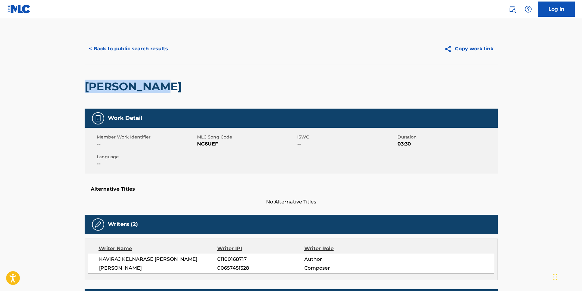
drag, startPoint x: 86, startPoint y: 84, endPoint x: 215, endPoint y: 89, distance: 128.9
click at [215, 89] on div "[PERSON_NAME]" at bounding box center [291, 86] width 413 height 45
copy h2 "[PERSON_NAME]"
click at [103, 44] on button "< Back to public search results" at bounding box center [129, 48] width 88 height 15
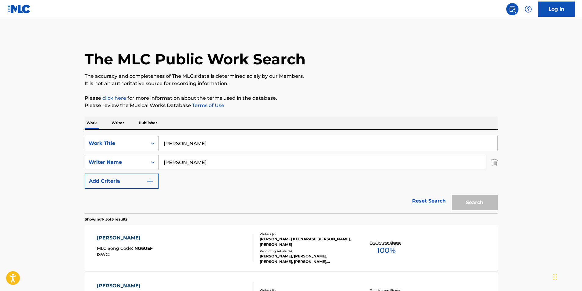
scroll to position [122, 0]
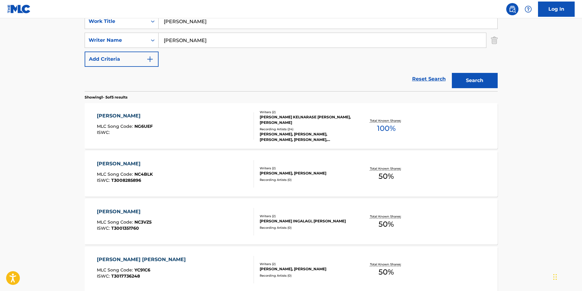
click at [120, 188] on div "[PERSON_NAME] MLC Song Code : NC4BLK ISWC : T3008285896 Writers ( 2 ) [PERSON_N…" at bounding box center [291, 174] width 413 height 46
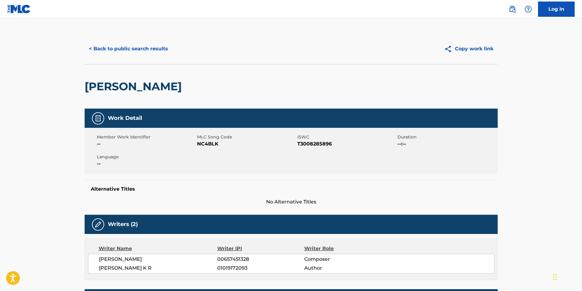
drag, startPoint x: 84, startPoint y: 88, endPoint x: 305, endPoint y: 99, distance: 222.0
click at [305, 99] on div "< Back to public search results Copy work link [PERSON_NAME] Work Detail Member…" at bounding box center [290, 240] width 427 height 413
copy h2 "[PERSON_NAME]"
click at [96, 52] on button "< Back to public search results" at bounding box center [129, 48] width 88 height 15
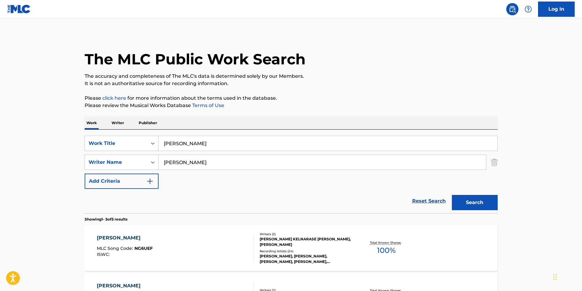
scroll to position [122, 0]
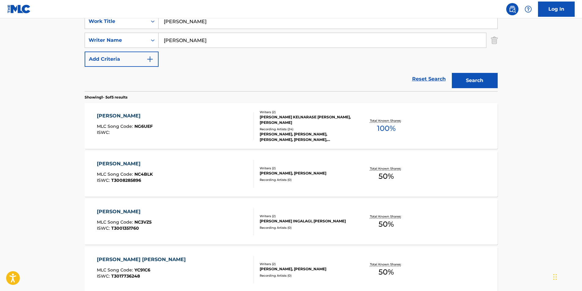
click at [145, 132] on div "ISWC :" at bounding box center [125, 132] width 56 height 5
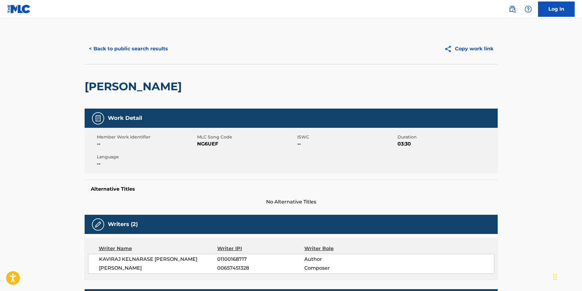
click at [117, 55] on button "< Back to public search results" at bounding box center [129, 48] width 88 height 15
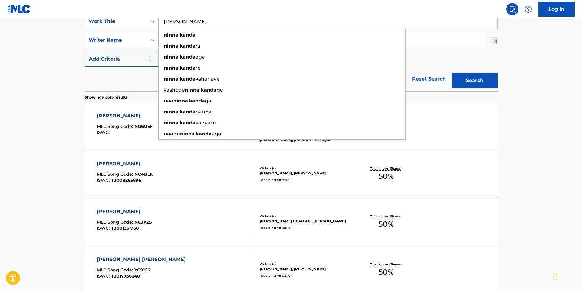
paste input "Odeio"
drag, startPoint x: 207, startPoint y: 24, endPoint x: 105, endPoint y: 30, distance: 101.9
click at [107, 29] on div "SearchWithCriteria06242adc-5234-465a-af24-da331f7d9561 Work Title [PERSON_NAME]…" at bounding box center [291, 40] width 413 height 53
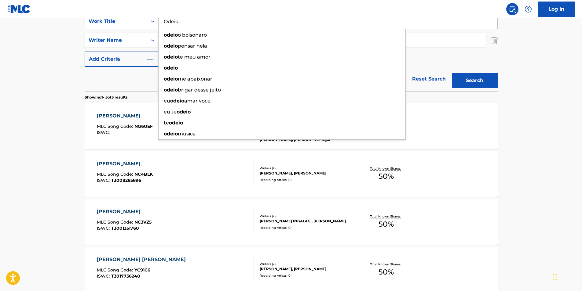
type input "Odeio"
click at [18, 89] on main "The MLC Public Work Search The accuracy and completeness of The MLC's data is d…" at bounding box center [291, 134] width 582 height 476
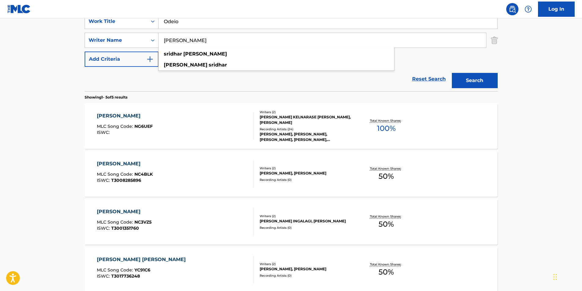
drag, startPoint x: 220, startPoint y: 39, endPoint x: 162, endPoint y: 62, distance: 62.4
click at [143, 57] on div "SearchWithCriteria06242adc-5234-465a-af24-da331f7d9561 Work Title Odeio SearchW…" at bounding box center [291, 40] width 413 height 53
paste input "ADFRIENDD"
click at [493, 85] on button "Search" at bounding box center [475, 80] width 46 height 15
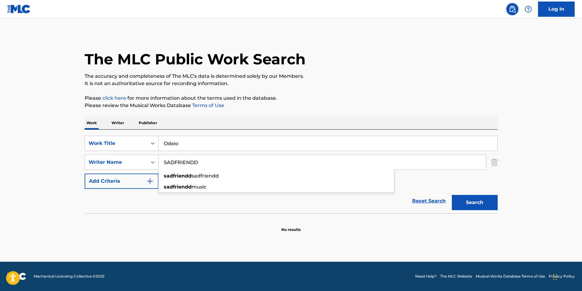
drag, startPoint x: 227, startPoint y: 163, endPoint x: 143, endPoint y: 180, distance: 85.9
click at [115, 180] on div "SearchWithCriteria06242adc-5234-465a-af24-da331f7d9561 Work Title Odeio SearchW…" at bounding box center [291, 162] width 413 height 53
paste input "[PERSON_NAME]"
click at [364, 67] on div "The MLC Public Work Search" at bounding box center [291, 56] width 413 height 45
click at [456, 201] on button "Search" at bounding box center [475, 202] width 46 height 15
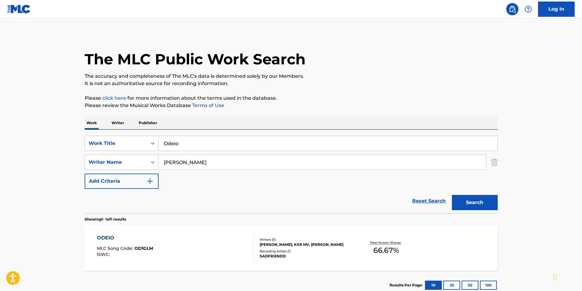
paste input "[PERSON_NAME]"
drag, startPoint x: 232, startPoint y: 165, endPoint x: 108, endPoint y: 179, distance: 124.1
click at [108, 179] on div "SearchWithCriteria06242adc-5234-465a-af24-da331f7d9561 Work Title Odeio SearchW…" at bounding box center [291, 162] width 413 height 53
click at [387, 83] on p "It is not an authoritative source for recording information." at bounding box center [291, 83] width 413 height 7
click at [468, 201] on button "Search" at bounding box center [475, 202] width 46 height 15
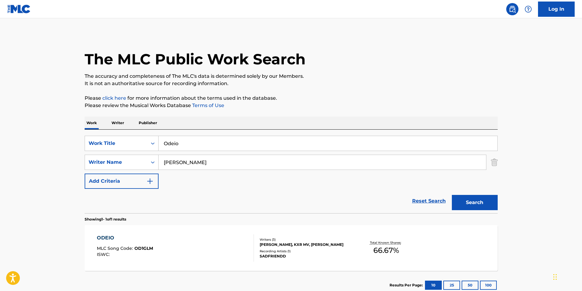
scroll to position [41, 0]
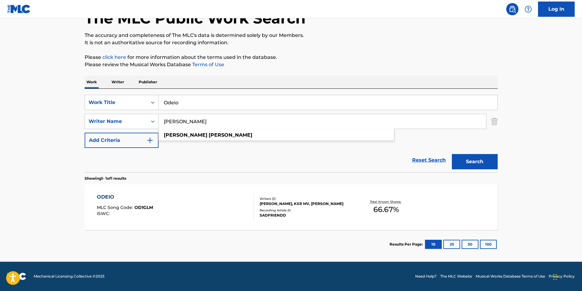
paste input "KXR MV"
drag, startPoint x: 219, startPoint y: 122, endPoint x: 345, endPoint y: 79, distance: 133.4
click at [59, 130] on main "The MLC Public Work Search The accuracy and completeness of The MLC's data is d…" at bounding box center [291, 119] width 582 height 285
type input "KXR MV"
click at [348, 78] on div "Work Writer Publisher" at bounding box center [291, 82] width 413 height 13
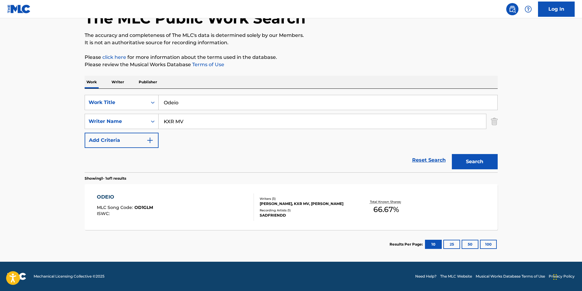
click at [482, 163] on button "Search" at bounding box center [475, 161] width 46 height 15
click at [186, 216] on div "ODEIO MLC Song Code : OD1GLM ISWC :" at bounding box center [175, 207] width 157 height 27
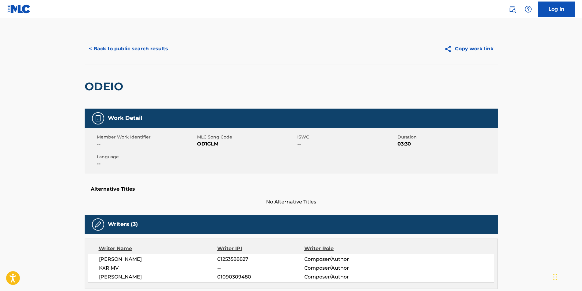
click at [147, 44] on button "< Back to public search results" at bounding box center [129, 48] width 88 height 15
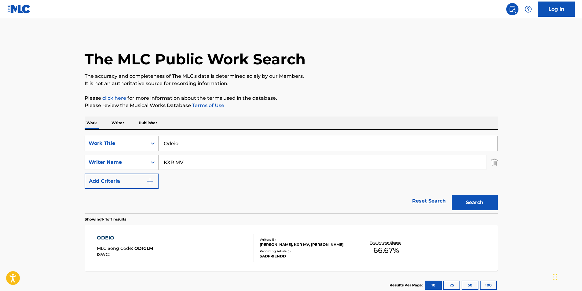
scroll to position [6, 0]
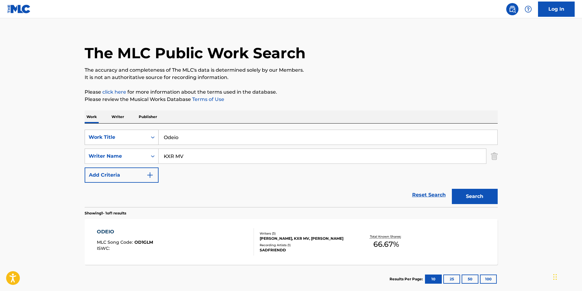
drag, startPoint x: 263, startPoint y: 133, endPoint x: 129, endPoint y: 137, distance: 134.7
click at [129, 137] on div "SearchWithCriteria06242adc-5234-465a-af24-da331f7d9561 Work Title Odeio" at bounding box center [291, 137] width 413 height 15
paste input "BROKE LOVE"
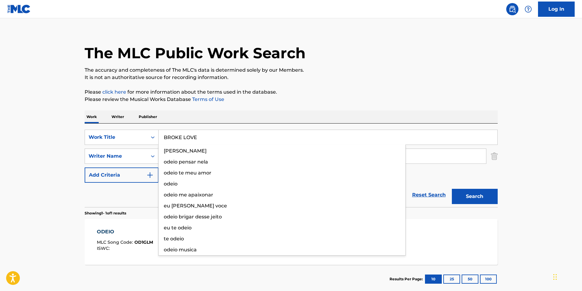
type input "BROKE LOVE"
click at [413, 72] on p "The accuracy and completeness of The MLC's data is determined solely by our Mem…" at bounding box center [291, 70] width 413 height 7
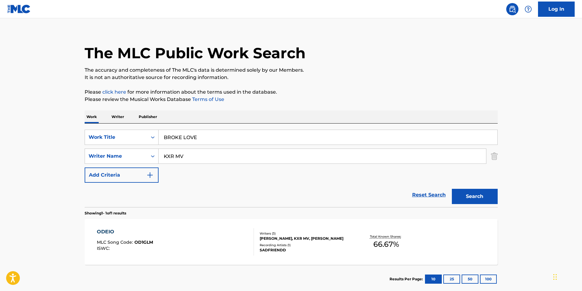
drag, startPoint x: 230, startPoint y: 157, endPoint x: 228, endPoint y: 143, distance: 13.5
click at [151, 157] on div "SearchWithCriteriaee7b5ea0-3982-4381-8afb-4f4335f99e24 Writer Name KXR MV" at bounding box center [291, 156] width 413 height 15
paste input "Hotel Books"
click at [355, 100] on p "Please review the Musical Works Database Terms of Use" at bounding box center [291, 99] width 413 height 7
click at [477, 194] on button "Search" at bounding box center [475, 196] width 46 height 15
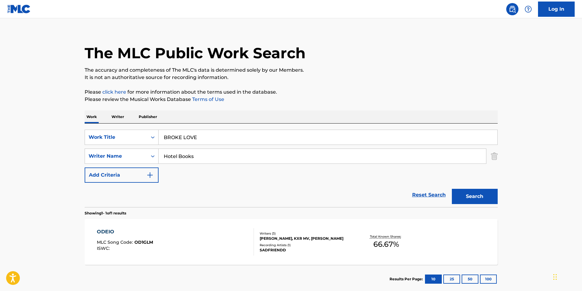
scroll to position [0, 0]
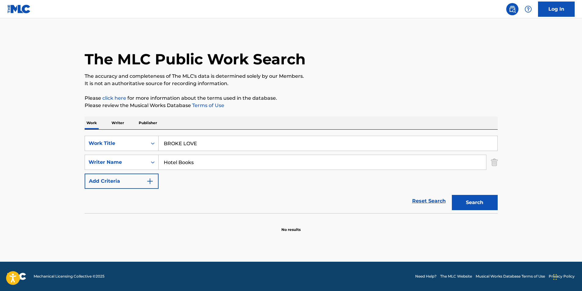
drag, startPoint x: 210, startPoint y: 161, endPoint x: 163, endPoint y: 165, distance: 47.8
click at [163, 165] on input "Hotel Books" at bounding box center [321, 162] width 327 height 15
paste input "[PERSON_NAME]"
click at [330, 77] on p "The accuracy and completeness of The MLC's data is determined solely by our Mem…" at bounding box center [291, 76] width 413 height 7
click at [467, 203] on button "Search" at bounding box center [475, 202] width 46 height 15
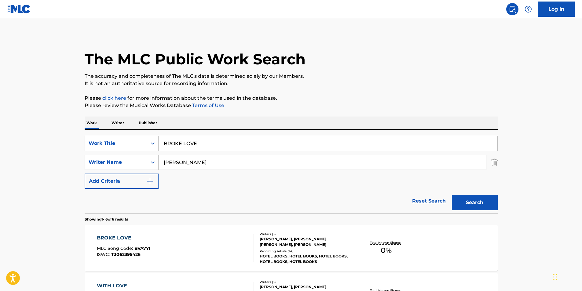
scroll to position [31, 0]
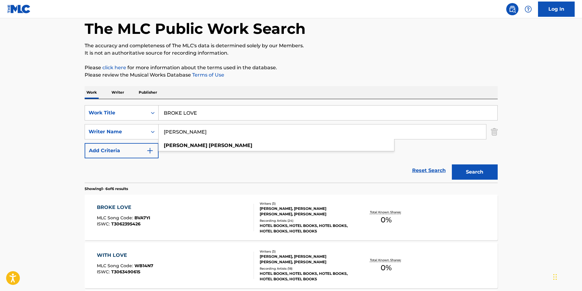
drag, startPoint x: 216, startPoint y: 134, endPoint x: 309, endPoint y: 69, distance: 112.5
click at [128, 136] on div "SearchWithCriteriaee7b5ea0-3982-4381-8afb-4f4335f99e24 Writer Name [PERSON_NAME…" at bounding box center [291, 131] width 413 height 15
paste input "[PERSON_NAME]"
click at [377, 33] on div "The MLC Public Work Search" at bounding box center [291, 25] width 413 height 45
click at [471, 169] on button "Search" at bounding box center [475, 172] width 46 height 15
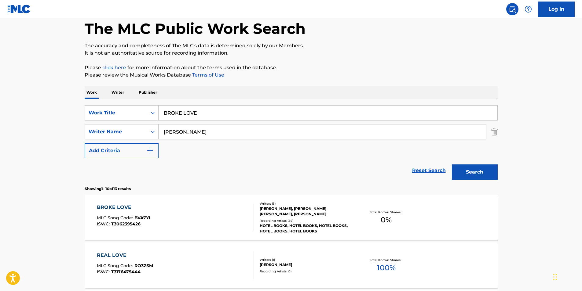
scroll to position [92, 0]
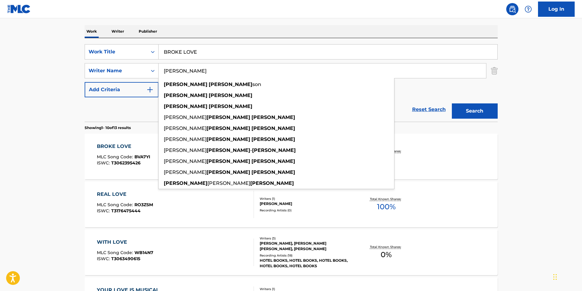
drag, startPoint x: 219, startPoint y: 73, endPoint x: 146, endPoint y: 83, distance: 74.3
click at [100, 83] on div "SearchWithCriteria06242adc-5234-465a-af24-da331f7d9561 Work Title BROKE LOVE Se…" at bounding box center [291, 70] width 413 height 53
paste input "[PERSON_NAME]"
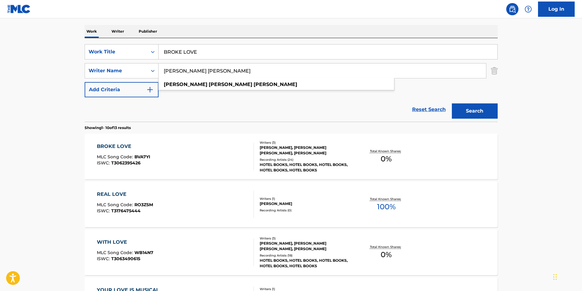
type input "[PERSON_NAME] [PERSON_NAME]"
click at [519, 128] on main "The MLC Public Work Search The accuracy and completeness of The MLC's data is d…" at bounding box center [291, 286] width 582 height 719
click at [480, 114] on button "Search" at bounding box center [475, 111] width 46 height 15
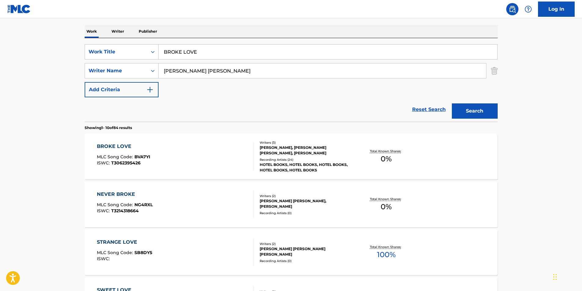
click at [155, 164] on div "BROKE LOVE MLC Song Code : BVA7YI ISWC : T3062395426" at bounding box center [175, 156] width 157 height 27
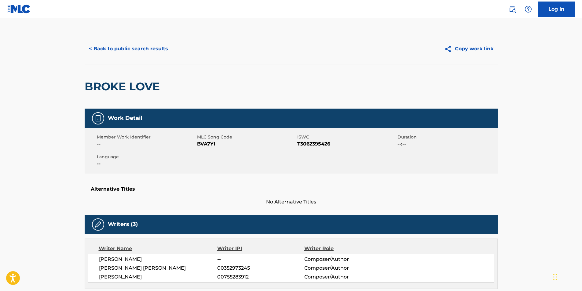
click at [202, 146] on span "BVA7YI" at bounding box center [246, 143] width 99 height 7
copy span "BVA7YI"
click at [142, 49] on button "< Back to public search results" at bounding box center [129, 48] width 88 height 15
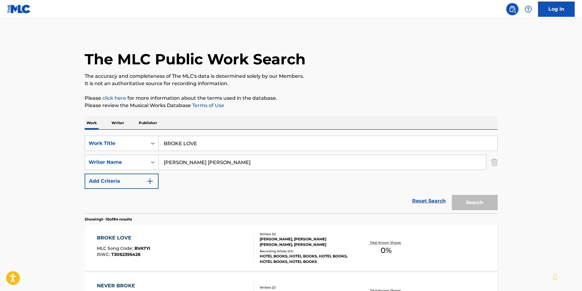
scroll to position [92, 0]
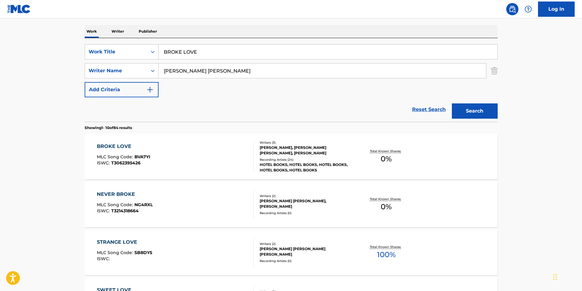
drag, startPoint x: 226, startPoint y: 50, endPoint x: 14, endPoint y: 75, distance: 213.4
click at [124, 60] on div "SearchWithCriteria06242adc-5234-465a-af24-da331f7d9561 Work Title BROKE LOVE Se…" at bounding box center [291, 70] width 413 height 53
paste input "Dark World"
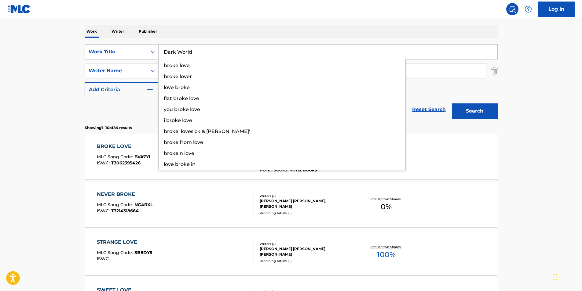
type input "Dark World"
click at [0, 101] on html "Accessibility Screen-Reader Guide, Feedback, and Issue Reporting | New window L…" at bounding box center [291, 53] width 582 height 291
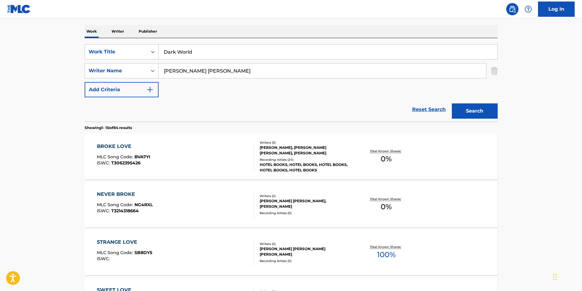
drag, startPoint x: 243, startPoint y: 74, endPoint x: 208, endPoint y: 100, distance: 43.7
click at [110, 85] on div "SearchWithCriteria06242adc-5234-465a-af24-da331f7d9561 Work Title Dark World Se…" at bounding box center [291, 70] width 413 height 53
paste input "VØJ"
click at [466, 111] on button "Search" at bounding box center [475, 111] width 46 height 15
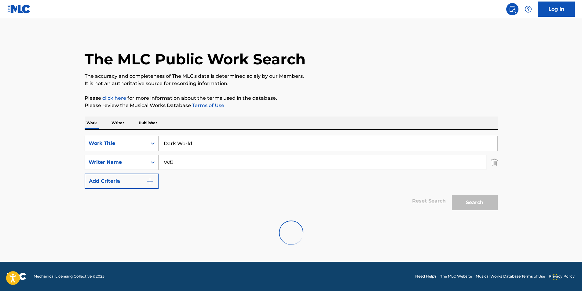
scroll to position [0, 0]
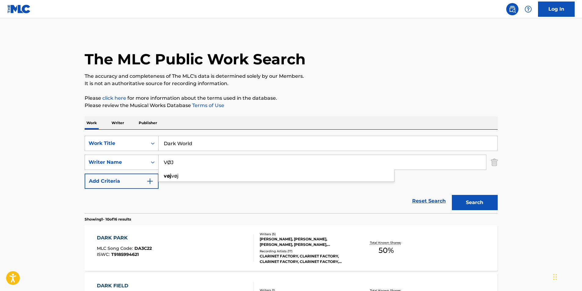
drag, startPoint x: 204, startPoint y: 169, endPoint x: 144, endPoint y: 166, distance: 59.7
click at [144, 166] on div "SearchWithCriteriaee7b5ea0-3982-4381-8afb-4f4335f99e24 Writer Name VØJ vøj vøj" at bounding box center [291, 162] width 413 height 15
paste input "[PERSON_NAME]"
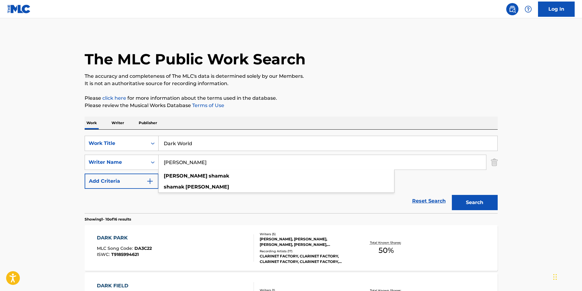
click at [348, 55] on div "The MLC Public Work Search" at bounding box center [291, 56] width 413 height 45
click at [480, 201] on button "Search" at bounding box center [475, 202] width 46 height 15
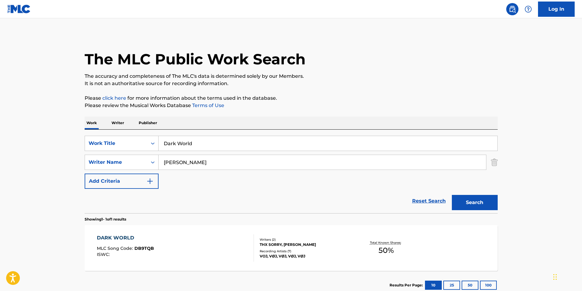
scroll to position [31, 0]
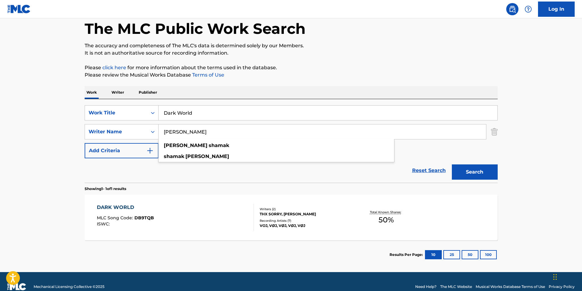
drag, startPoint x: 222, startPoint y: 130, endPoint x: 181, endPoint y: 122, distance: 41.1
click at [144, 139] on div "SearchWithCriteriaee7b5ea0-3982-4381-8afb-4f4335f99e24 Writer Name [PERSON_NAME…" at bounding box center [291, 131] width 413 height 15
paste input "thx sorry"
type input "thx sorry"
click at [340, 57] on div "The MLC Public Work Search The accuracy and completeness of The MLC's data is d…" at bounding box center [290, 136] width 427 height 266
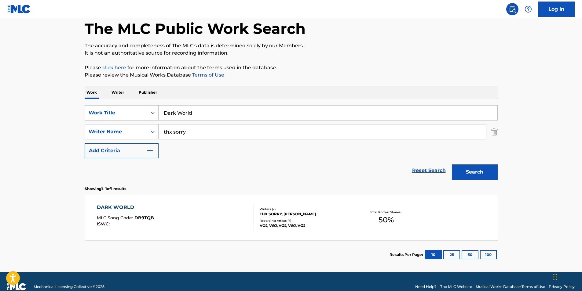
click at [461, 171] on button "Search" at bounding box center [475, 172] width 46 height 15
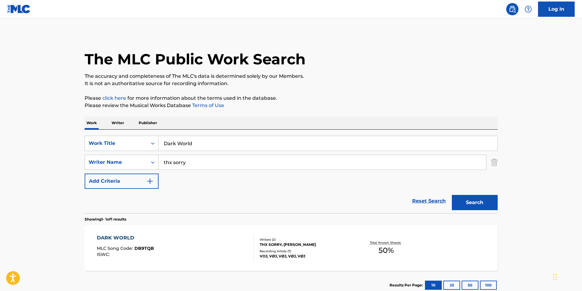
click at [115, 255] on div "ISWC :" at bounding box center [125, 255] width 57 height 5
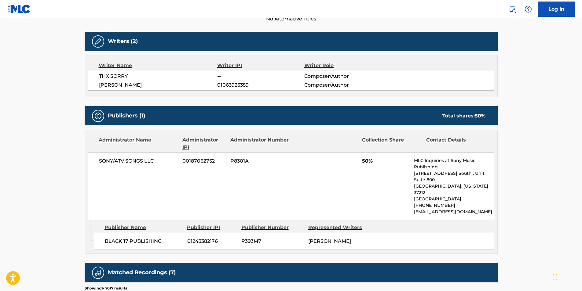
scroll to position [31, 0]
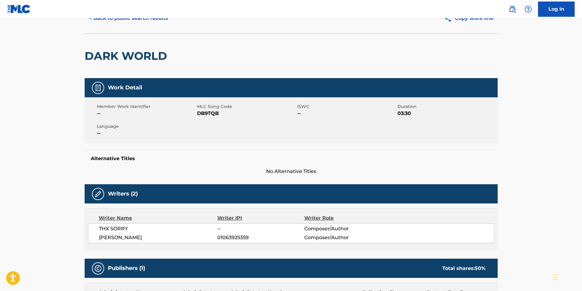
click at [127, 23] on button "< Back to public search results" at bounding box center [129, 18] width 88 height 15
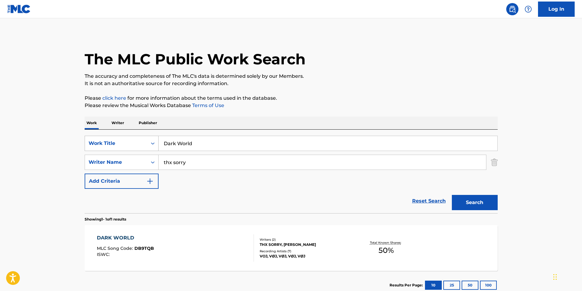
drag, startPoint x: 220, startPoint y: 145, endPoint x: 112, endPoint y: 147, distance: 108.1
click at [112, 147] on div "SearchWithCriteria06242adc-5234-465a-af24-da331f7d9561 Work Title Dark World" at bounding box center [291, 143] width 413 height 15
paste input "Hum"
type input "Hum"
click at [334, 91] on div "The MLC Public Work Search The accuracy and completeness of The MLC's data is d…" at bounding box center [290, 167] width 427 height 266
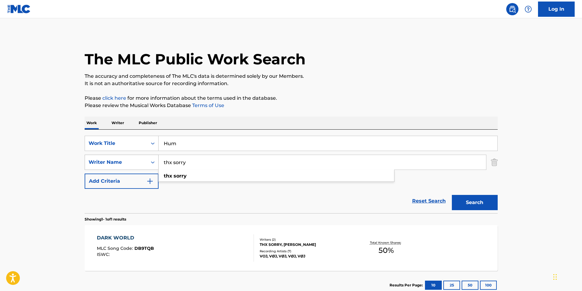
drag, startPoint x: 200, startPoint y: 167, endPoint x: 111, endPoint y: 169, distance: 88.9
click at [109, 169] on div "SearchWithCriteriaee7b5ea0-3982-4381-8afb-4f4335f99e24 Writer Name thx sorry th…" at bounding box center [291, 162] width 413 height 15
paste input "In Her Own Words"
click at [388, 60] on div "The MLC Public Work Search" at bounding box center [291, 56] width 413 height 45
click at [487, 205] on button "Search" at bounding box center [475, 202] width 46 height 15
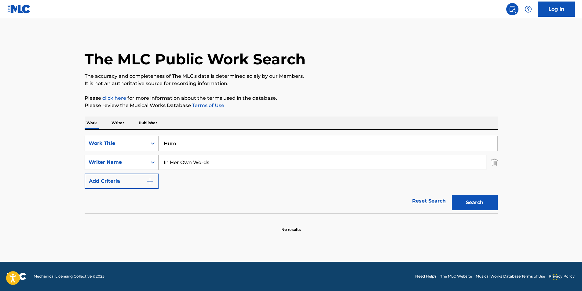
paste input "[PERSON_NAME] [PERSON_NAME]"
drag, startPoint x: 221, startPoint y: 163, endPoint x: 99, endPoint y: 168, distance: 122.0
click at [99, 168] on div "SearchWithCriteriaee7b5ea0-3982-4381-8afb-4f4335f99e24 Writer Name [PERSON_NAME…" at bounding box center [291, 162] width 413 height 15
click at [360, 33] on main "The MLC Public Work Search The accuracy and completeness of The MLC's data is d…" at bounding box center [291, 140] width 582 height 244
click at [467, 203] on button "Search" at bounding box center [475, 202] width 46 height 15
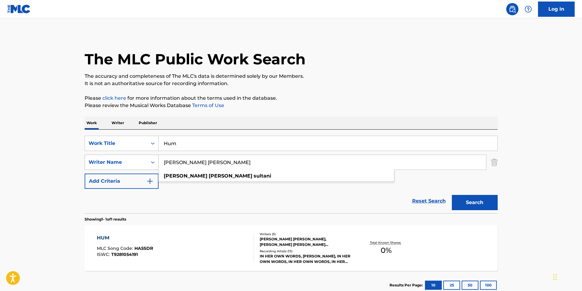
click at [130, 164] on div "SearchWithCriteriaee7b5ea0-3982-4381-8afb-4f4335f99e24 Writer Name [PERSON_NAME…" at bounding box center [291, 162] width 413 height 15
paste input "[PERSON_NAME] [PERSON_NAME] MR"
click at [239, 162] on input "[PERSON_NAME] [PERSON_NAME] MR" at bounding box center [321, 162] width 327 height 15
click at [452, 195] on button "Search" at bounding box center [475, 202] width 46 height 15
drag, startPoint x: 224, startPoint y: 164, endPoint x: 100, endPoint y: 176, distance: 124.5
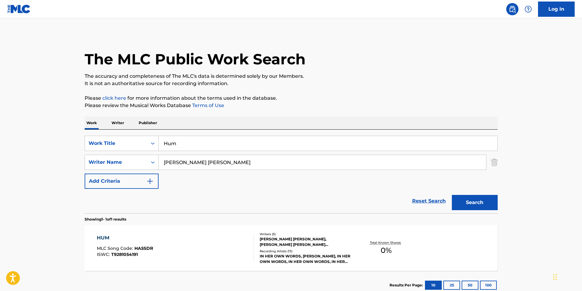
click at [103, 175] on div "SearchWithCriteria06242adc-5234-465a-af24-da331f7d9561 Work Title Hum SearchWit…" at bounding box center [291, 162] width 413 height 53
paste input "MR"
paste input "[PERSON_NAME] [PERSON_NAME]"
click at [396, 67] on div "The MLC Public Work Search" at bounding box center [291, 56] width 413 height 45
click at [464, 202] on button "Search" at bounding box center [475, 202] width 46 height 15
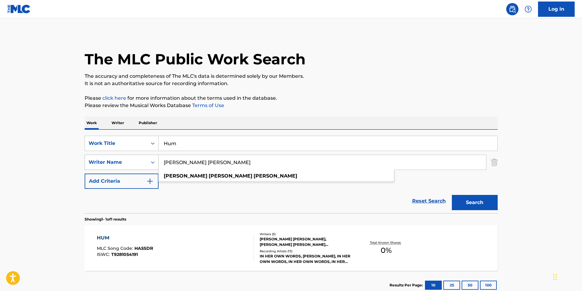
paste input "[PERSON_NAME] MR"
drag, startPoint x: 249, startPoint y: 163, endPoint x: 136, endPoint y: 161, distance: 112.7
click at [136, 161] on div "SearchWithCriteriaee7b5ea0-3982-4381-8afb-4f4335f99e24 Writer Name [PERSON_NAME…" at bounding box center [291, 162] width 413 height 15
click at [338, 60] on div "The MLC Public Work Search" at bounding box center [291, 56] width 413 height 45
click at [246, 168] on input "[PERSON_NAME] MR" at bounding box center [321, 162] width 327 height 15
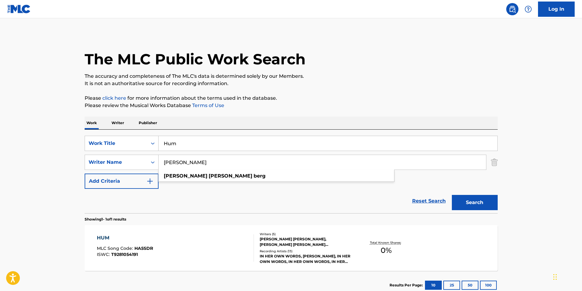
click at [464, 203] on button "Search" at bounding box center [475, 202] width 46 height 15
drag, startPoint x: 270, startPoint y: 163, endPoint x: 114, endPoint y: 158, distance: 156.1
click at [114, 158] on div "SearchWithCriteriaee7b5ea0-3982-4381-8afb-4f4335f99e24 Writer Name [PERSON_NAME…" at bounding box center [291, 162] width 413 height 15
paste input "ALMALEL [PERSON_NAME]"
type input "ALMALEL [PERSON_NAME]"
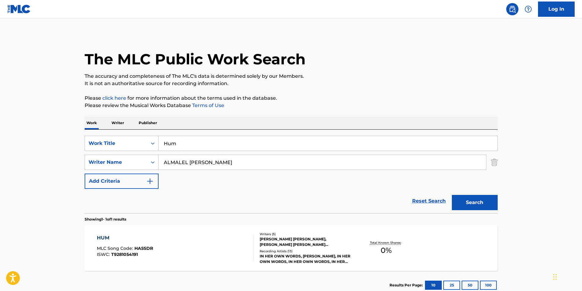
click at [414, 72] on div "The MLC Public Work Search" at bounding box center [291, 56] width 413 height 45
click at [477, 203] on button "Search" at bounding box center [475, 202] width 46 height 15
click at [164, 250] on div "HUM MLC Song Code : HA5SDR ISWC : T9281054191" at bounding box center [175, 248] width 157 height 27
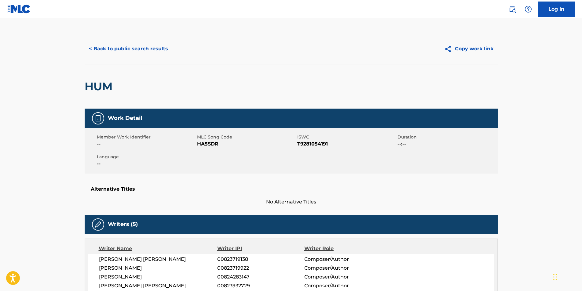
click at [204, 146] on span "HA5SDR" at bounding box center [246, 143] width 99 height 7
copy span "HA5SDR"
click at [156, 55] on button "< Back to public search results" at bounding box center [129, 48] width 88 height 15
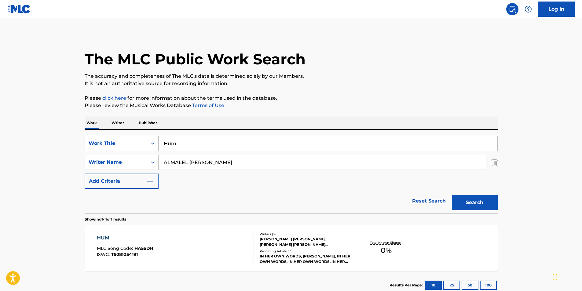
drag, startPoint x: 209, startPoint y: 144, endPoint x: 147, endPoint y: 148, distance: 62.4
click at [147, 148] on div "SearchWithCriteria06242adc-5234-465a-af24-da331f7d9561 Work Title Hum" at bounding box center [291, 143] width 413 height 15
click at [331, 92] on div "The MLC Public Work Search The accuracy and completeness of The MLC's data is d…" at bounding box center [290, 167] width 427 height 266
drag, startPoint x: 202, startPoint y: 147, endPoint x: 161, endPoint y: 141, distance: 41.9
click at [150, 150] on div "SearchWithCriteria06242adc-5234-465a-af24-da331f7d9561 Work Title v" at bounding box center [291, 143] width 413 height 15
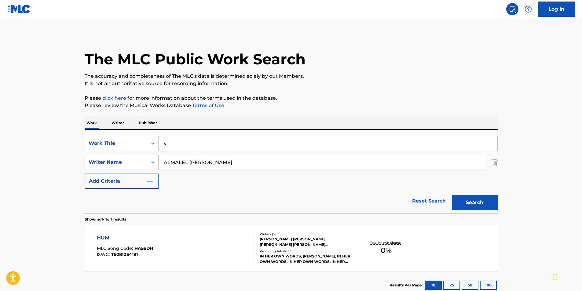
paste input "Tickets To the Car Crash"
drag, startPoint x: 258, startPoint y: 162, endPoint x: 91, endPoint y: 168, distance: 167.2
click at [91, 168] on div "SearchWithCriteria06242adc-5234-465a-af24-da331f7d9561 Work Title Tickets To th…" at bounding box center [291, 162] width 413 height 53
paste input "[PERSON_NAME]"
type input "Tickets To the Car Crash"
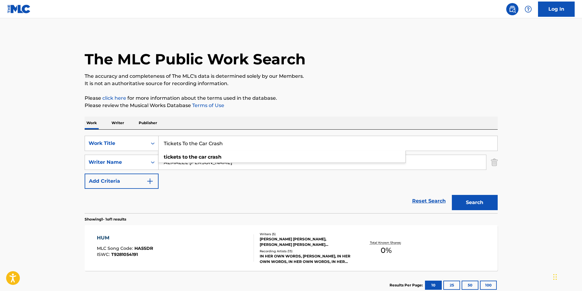
click at [204, 184] on div "SearchWithCriteria06242adc-5234-465a-af24-da331f7d9561 Work Title Tickets To th…" at bounding box center [291, 162] width 413 height 53
drag, startPoint x: 164, startPoint y: 168, endPoint x: 232, endPoint y: 162, distance: 68.0
click at [126, 173] on div "SearchWithCriteria06242adc-5234-465a-af24-da331f7d9561 Work Title Tickets To th…" at bounding box center [291, 162] width 413 height 53
paste input "[PERSON_NAME]"
click at [365, 84] on p "It is not an authoritative source for recording information." at bounding box center [291, 83] width 413 height 7
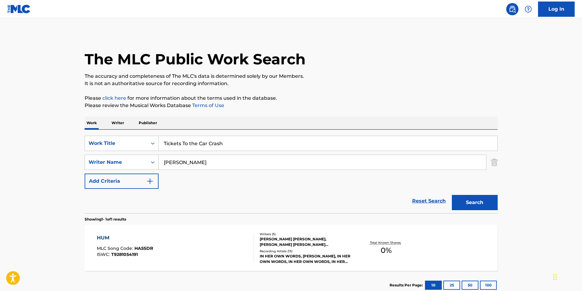
click at [475, 201] on button "Search" at bounding box center [475, 202] width 46 height 15
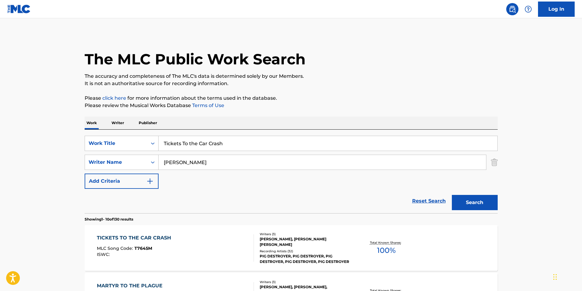
scroll to position [61, 0]
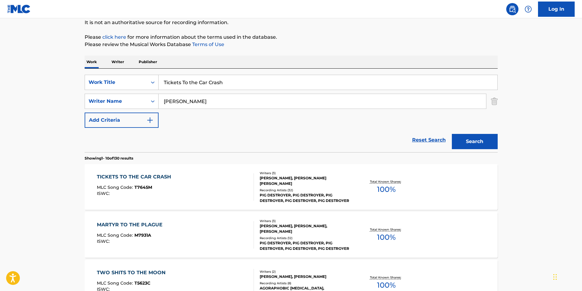
drag, startPoint x: 178, startPoint y: 107, endPoint x: 133, endPoint y: 113, distance: 45.0
click at [133, 113] on div "SearchWithCriteria06242adc-5234-465a-af24-da331f7d9561 Work Title Tickets To th…" at bounding box center [291, 101] width 413 height 53
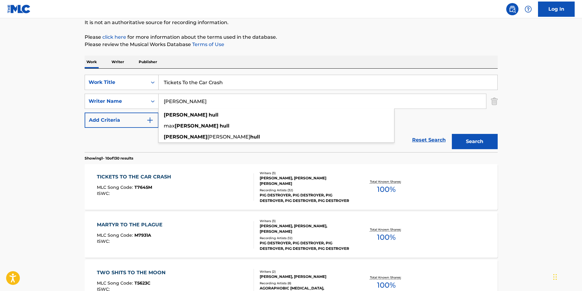
paste input "[PERSON_NAME]"
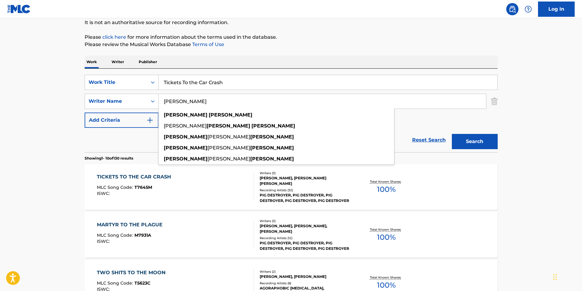
click at [289, 58] on div "Work Writer Publisher" at bounding box center [291, 62] width 413 height 13
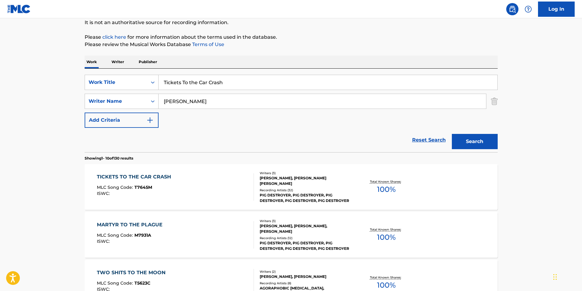
click at [463, 141] on button "Search" at bounding box center [475, 141] width 46 height 15
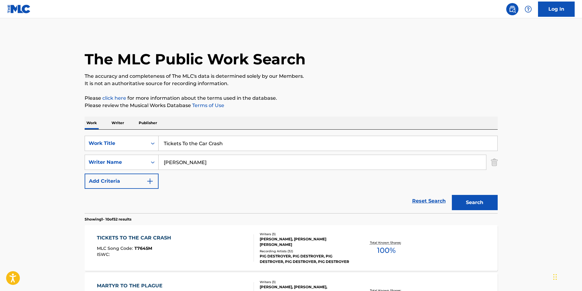
scroll to position [92, 0]
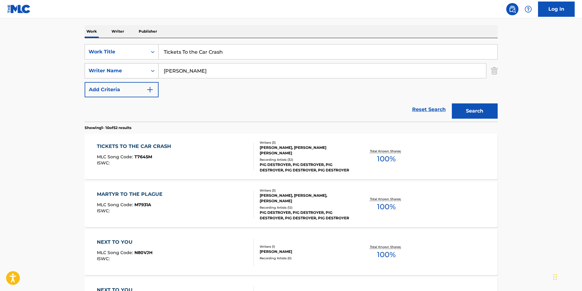
paste input "[PERSON_NAME]"
drag, startPoint x: 221, startPoint y: 72, endPoint x: 143, endPoint y: 75, distance: 77.9
click at [144, 73] on div "SearchWithCriteriaee7b5ea0-3982-4381-8afb-4f4335f99e24 Writer Name [PERSON_NAME]" at bounding box center [291, 70] width 413 height 15
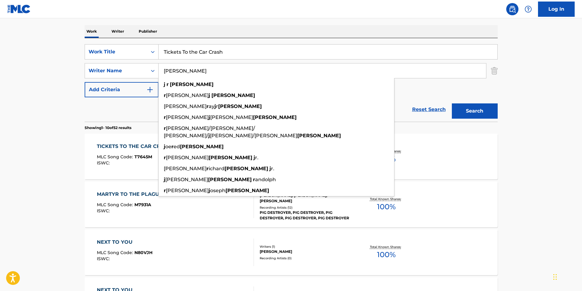
type input "[PERSON_NAME]"
click at [501, 95] on div "The MLC Public Work Search The accuracy and completeness of The MLC's data is d…" at bounding box center [290, 292] width 427 height 700
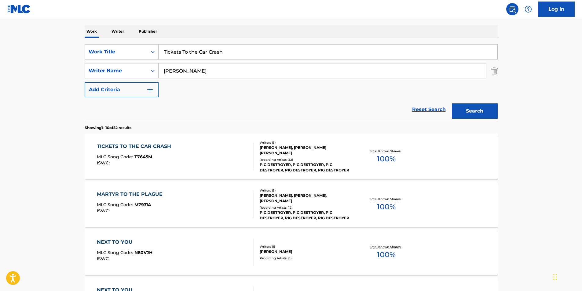
click at [477, 111] on button "Search" at bounding box center [475, 111] width 46 height 15
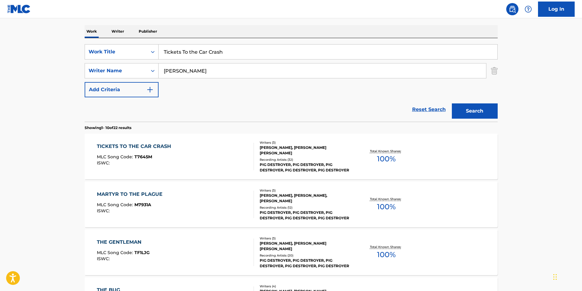
click at [164, 162] on div "ISWC :" at bounding box center [135, 163] width 77 height 5
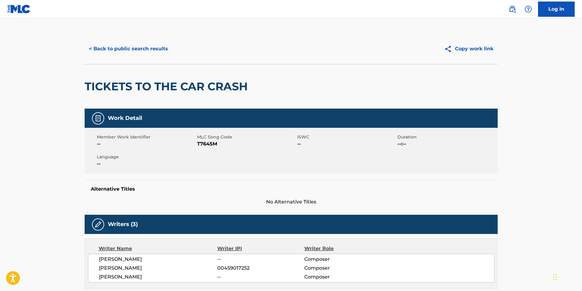
click at [215, 144] on span "T7645M" at bounding box center [246, 143] width 99 height 7
click at [207, 144] on span "T7645M" at bounding box center [246, 143] width 99 height 7
copy span "T7645M"
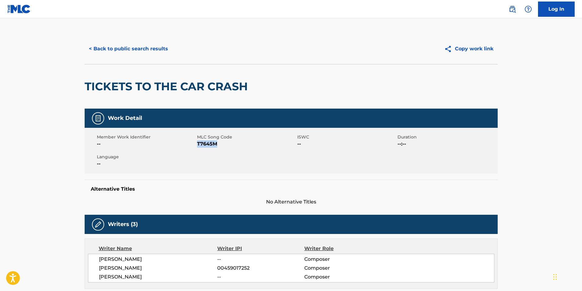
click at [145, 52] on button "< Back to public search results" at bounding box center [129, 48] width 88 height 15
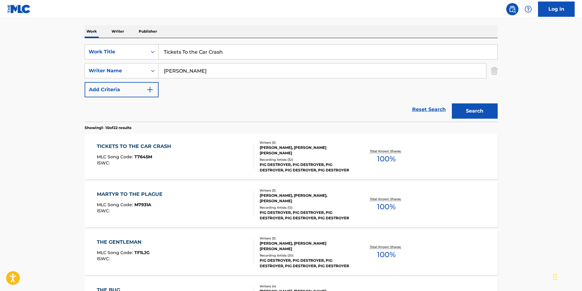
drag, startPoint x: 240, startPoint y: 49, endPoint x: 75, endPoint y: 66, distance: 165.7
click at [90, 63] on div "SearchWithCriteria06242adc-5234-465a-af24-da331f7d9561 Work Title Tickets To th…" at bounding box center [291, 70] width 413 height 53
paste input "So Cold"
type input "So Cold"
click at [0, 91] on html "Accessibility Screen-Reader Guide, Feedback, and Issue Reporting | New window L…" at bounding box center [291, 53] width 582 height 291
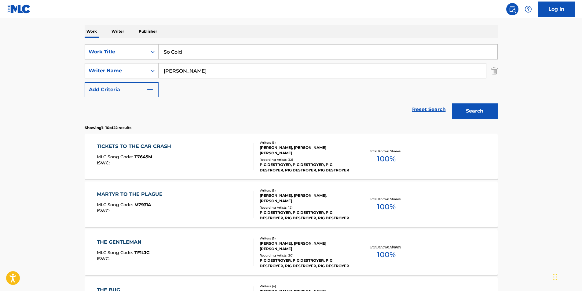
paste input "OT The Real"
drag, startPoint x: 220, startPoint y: 67, endPoint x: 159, endPoint y: 68, distance: 61.7
click at [157, 68] on div "SearchWithCriteriaee7b5ea0-3982-4381-8afb-4f4335f99e24 Writer Name [PERSON_NAME]" at bounding box center [291, 70] width 413 height 15
click at [465, 111] on button "Search" at bounding box center [475, 111] width 46 height 15
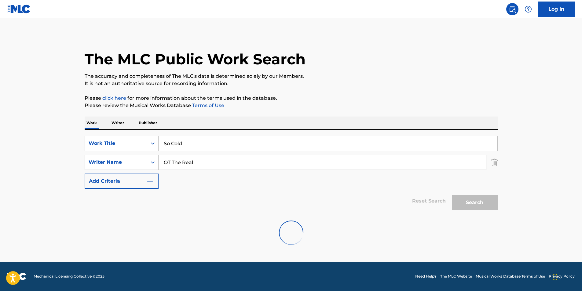
scroll to position [0, 0]
paste input "[PERSON_NAME]"
click at [450, 85] on p "It is not an authoritative source for recording information." at bounding box center [291, 83] width 413 height 7
click at [460, 205] on button "Search" at bounding box center [475, 202] width 46 height 15
click at [278, 170] on div "[PERSON_NAME]" at bounding box center [321, 162] width 327 height 15
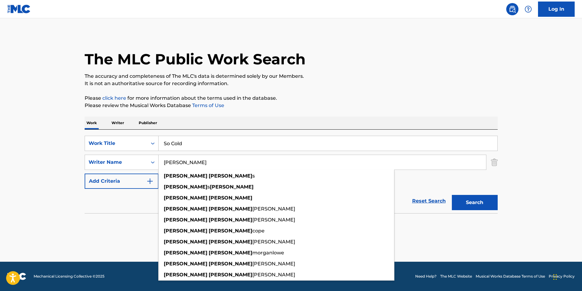
click at [494, 92] on div "The MLC Public Work Search The accuracy and completeness of The MLC's data is d…" at bounding box center [290, 133] width 427 height 199
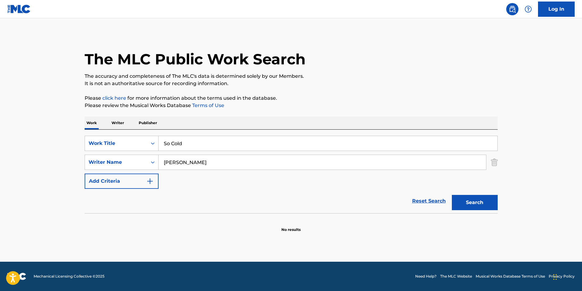
click at [487, 208] on button "Search" at bounding box center [475, 202] width 46 height 15
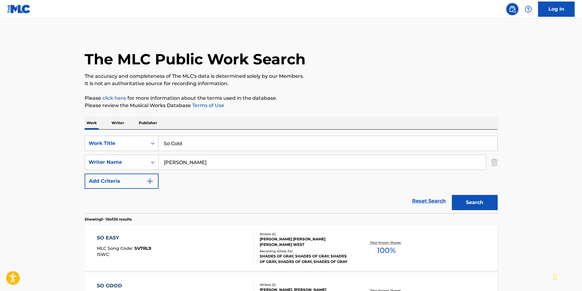
scroll to position [61, 0]
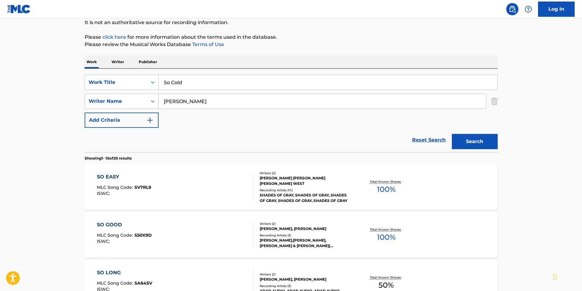
drag, startPoint x: 230, startPoint y: 104, endPoint x: 122, endPoint y: 104, distance: 107.5
click at [122, 104] on div "SearchWithCriteriaee7b5ea0-3982-4381-8afb-4f4335f99e24 Writer Name [PERSON_NAME]" at bounding box center [291, 101] width 413 height 15
paste input "[PERSON_NAME]"
click at [464, 147] on button "Search" at bounding box center [475, 141] width 46 height 15
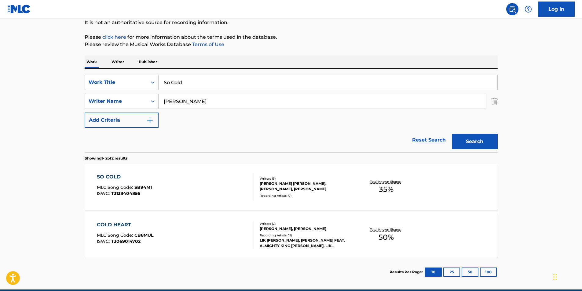
scroll to position [89, 0]
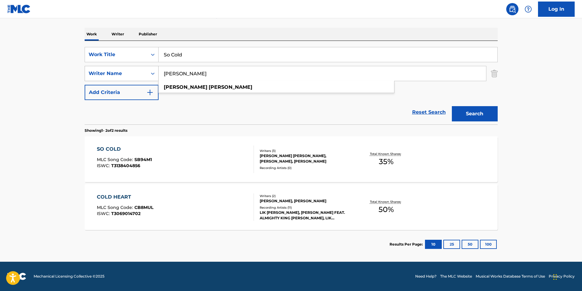
drag, startPoint x: 218, startPoint y: 73, endPoint x: 144, endPoint y: 78, distance: 73.4
click at [144, 78] on div "SearchWithCriteriaee7b5ea0-3982-4381-8afb-4f4335f99e24 Writer Name [PERSON_NAME…" at bounding box center [291, 73] width 413 height 15
paste input "[PERSON_NAME]"
click at [478, 114] on button "Search" at bounding box center [475, 113] width 46 height 15
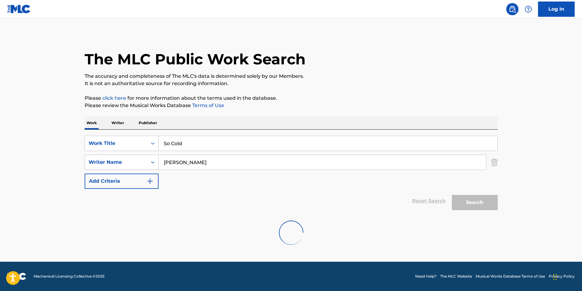
scroll to position [0, 0]
click at [210, 161] on input "[PERSON_NAME]" at bounding box center [321, 162] width 327 height 15
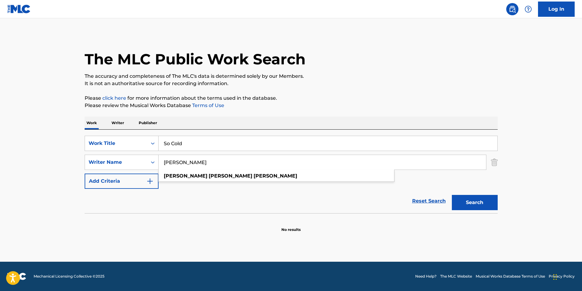
click at [210, 161] on input "[PERSON_NAME]" at bounding box center [321, 162] width 327 height 15
type input "[PERSON_NAME]"
click at [452, 195] on button "Search" at bounding box center [475, 202] width 46 height 15
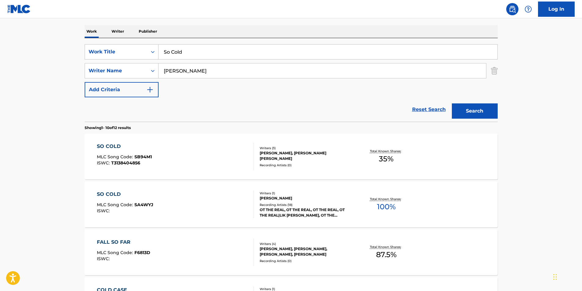
scroll to position [122, 0]
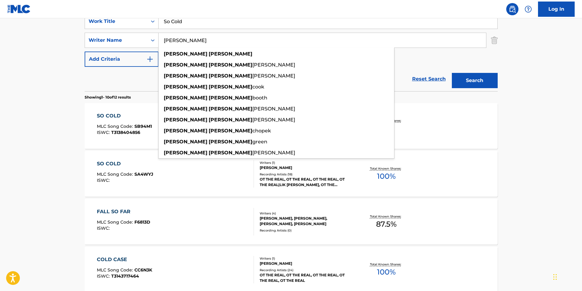
click at [27, 156] on main "The MLC Public Work Search The accuracy and completeness of The MLC's data is d…" at bounding box center [291, 255] width 582 height 719
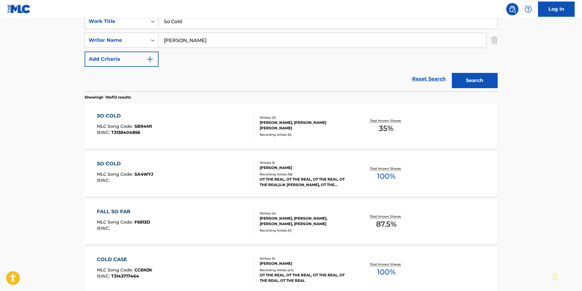
click at [170, 119] on div "SO COLD MLC Song Code : SB94M1 ISWC : T3138404856" at bounding box center [175, 125] width 157 height 27
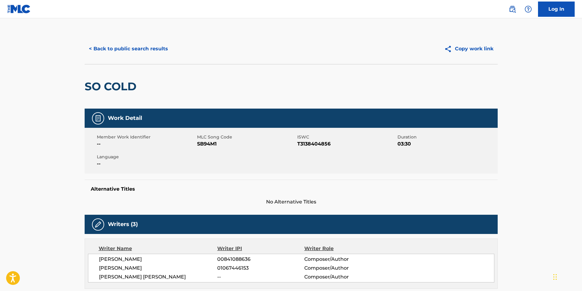
click at [212, 147] on span "SB94M1" at bounding box center [246, 143] width 99 height 7
click at [208, 142] on span "SB94M1" at bounding box center [246, 143] width 99 height 7
copy span "SB94M1"
click at [110, 48] on button "< Back to public search results" at bounding box center [129, 48] width 88 height 15
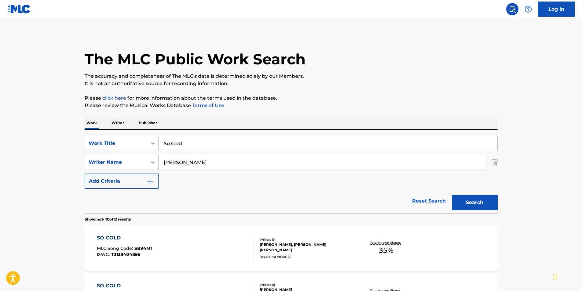
scroll to position [122, 0]
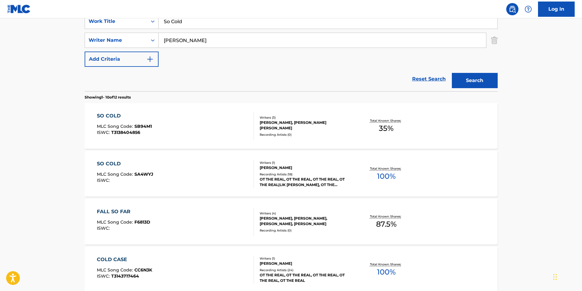
click at [137, 187] on div "SO COLD MLC Song Code : SA4WYJ ISWC :" at bounding box center [125, 173] width 56 height 27
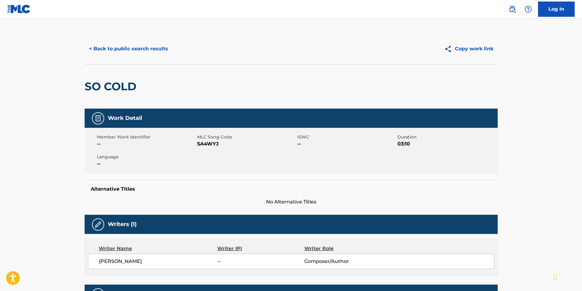
click at [206, 146] on span "SA4WYJ" at bounding box center [246, 143] width 99 height 7
copy span "SA4WYJ"
click at [163, 51] on button "< Back to public search results" at bounding box center [129, 48] width 88 height 15
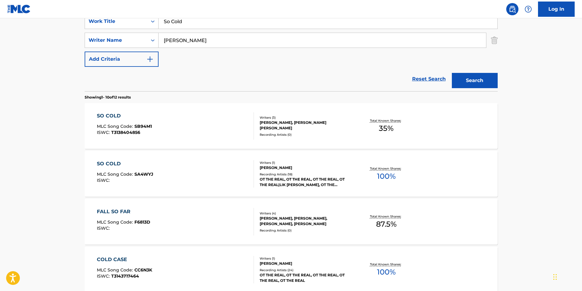
drag, startPoint x: 231, startPoint y: 25, endPoint x: 65, endPoint y: 66, distance: 171.4
click at [106, 30] on div "SearchWithCriteria06242adc-5234-465a-af24-da331f7d9561 Work Title So Cold Searc…" at bounding box center [291, 40] width 413 height 53
paste input "Kresty"
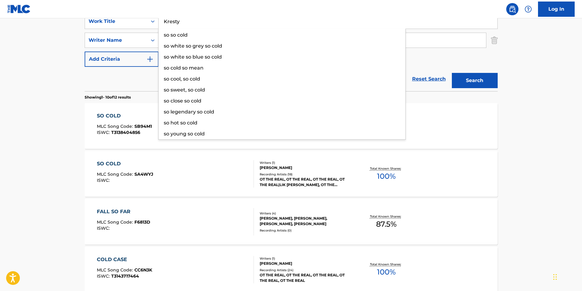
type input "Kresty"
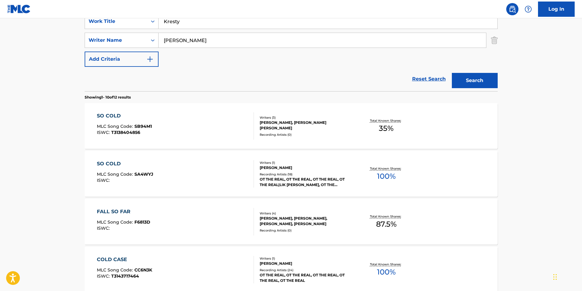
click at [15, 139] on main "The MLC Public Work Search The accuracy and completeness of The MLC's data is d…" at bounding box center [291, 255] width 582 height 719
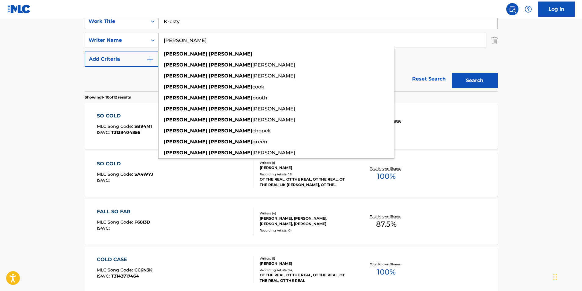
paste input "Ploho"
drag, startPoint x: 212, startPoint y: 40, endPoint x: 133, endPoint y: 50, distance: 80.1
click at [133, 50] on div "SearchWithCriteria06242adc-5234-465a-af24-da331f7d9561 Work Title Kresty Search…" at bounding box center [291, 40] width 413 height 53
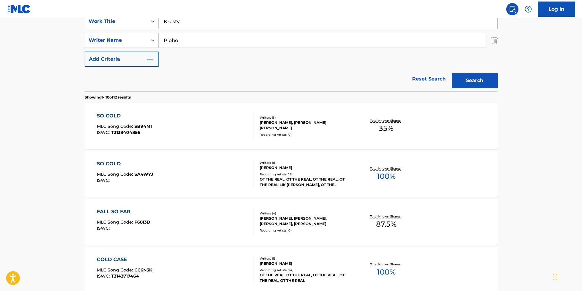
click at [476, 80] on button "Search" at bounding box center [475, 80] width 46 height 15
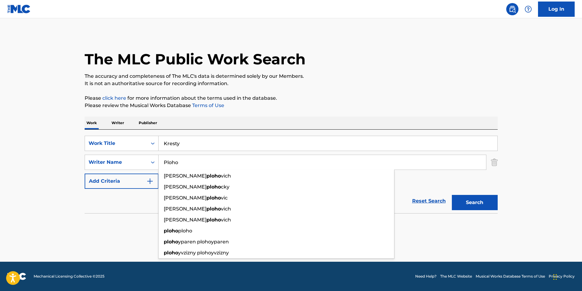
paste input "[PERSON_NAME]"
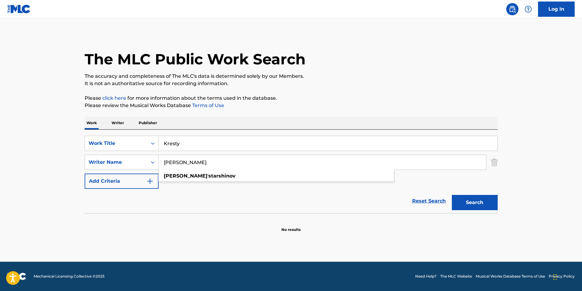
click at [411, 74] on p "The accuracy and completeness of The MLC's data is determined solely by our Mem…" at bounding box center [291, 76] width 413 height 7
click at [478, 208] on button "Search" at bounding box center [475, 202] width 46 height 15
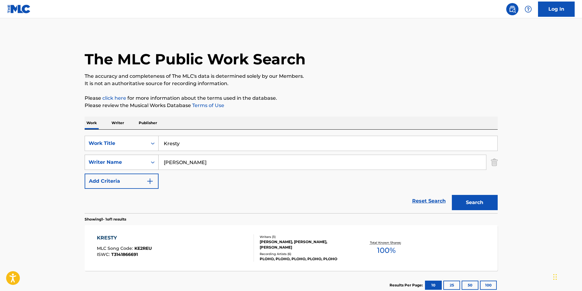
drag, startPoint x: 212, startPoint y: 165, endPoint x: 124, endPoint y: 165, distance: 87.6
click at [124, 165] on div "SearchWithCriteriaee7b5ea0-3982-4381-8afb-4f4335f99e24 Writer Name [PERSON_NAME]" at bounding box center [291, 162] width 413 height 15
paste input "[PERSON_NAME]"
click at [349, 114] on div "The MLC Public Work Search The accuracy and completeness of The MLC's data is d…" at bounding box center [290, 167] width 427 height 266
click at [471, 204] on button "Search" at bounding box center [475, 202] width 46 height 15
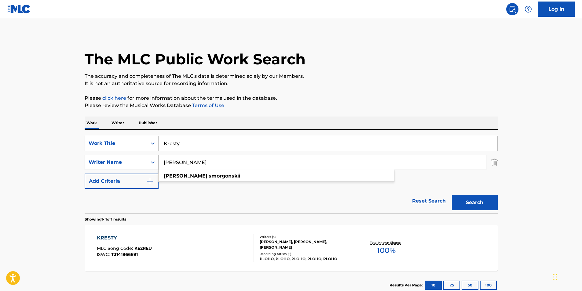
drag, startPoint x: 226, startPoint y: 161, endPoint x: 129, endPoint y: 161, distance: 96.8
click at [129, 161] on div "SearchWithCriteriaee7b5ea0-3982-4381-8afb-4f4335f99e24 Writer Name [PERSON_NAME…" at bounding box center [291, 162] width 413 height 15
paste input "[PERSON_NAME]"
type input "[PERSON_NAME]"
click at [336, 73] on p "The accuracy and completeness of The MLC's data is determined solely by our Mem…" at bounding box center [291, 76] width 413 height 7
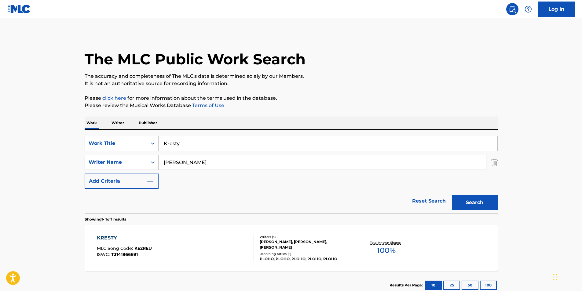
click at [490, 200] on button "Search" at bounding box center [475, 202] width 46 height 15
click at [184, 256] on div "KRESTY MLC Song Code : KE2REU ISWC : T3141866691" at bounding box center [175, 248] width 157 height 27
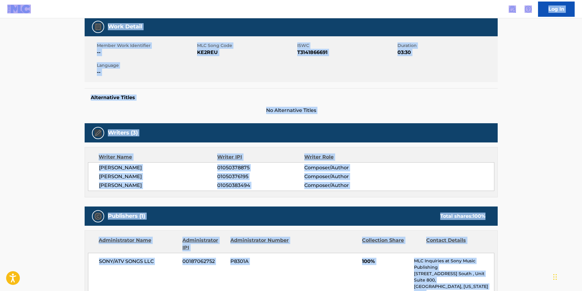
scroll to position [153, 0]
